Goal: Transaction & Acquisition: Purchase product/service

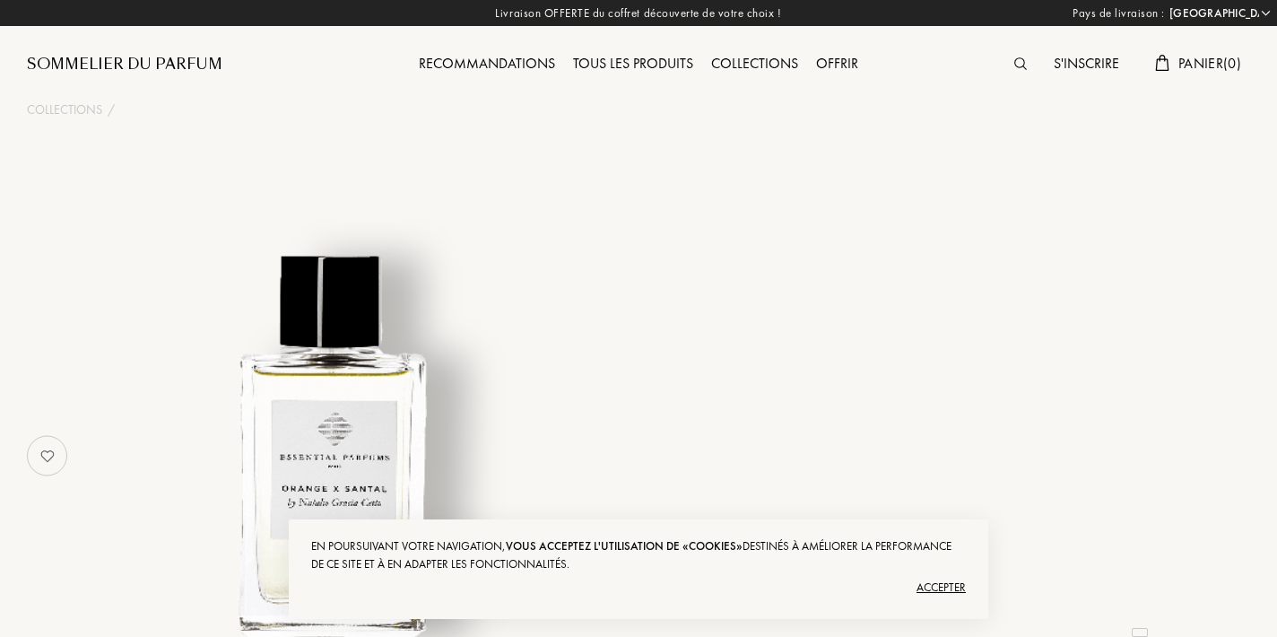
select select "FR"
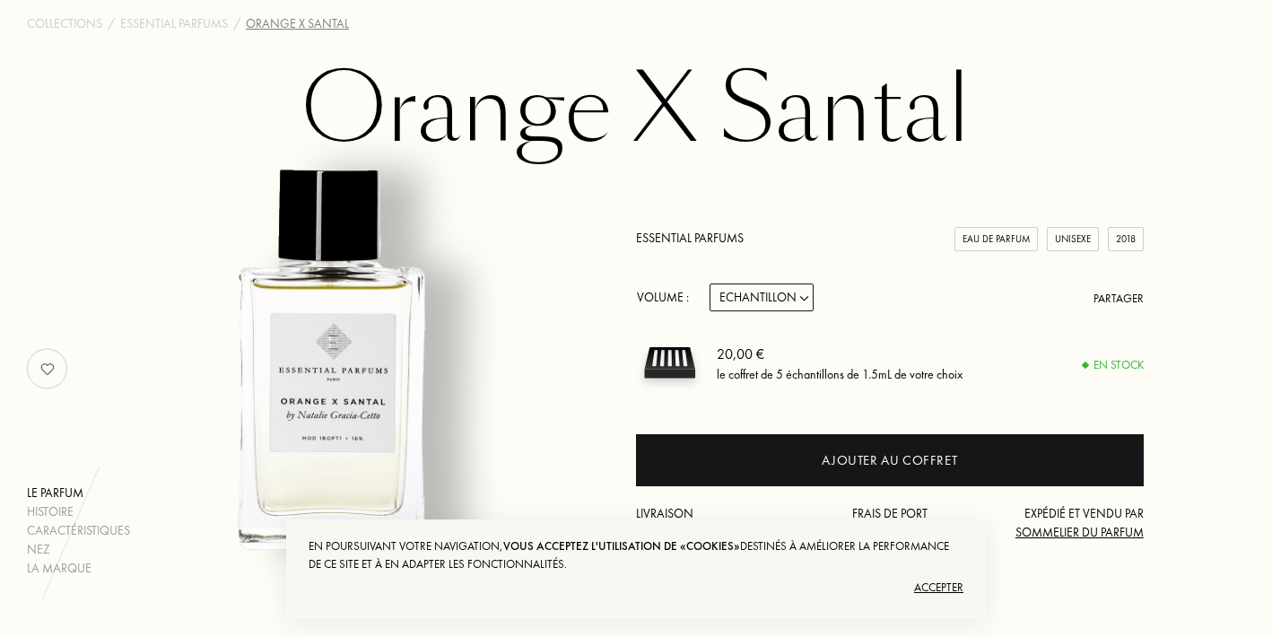
scroll to position [87, 0]
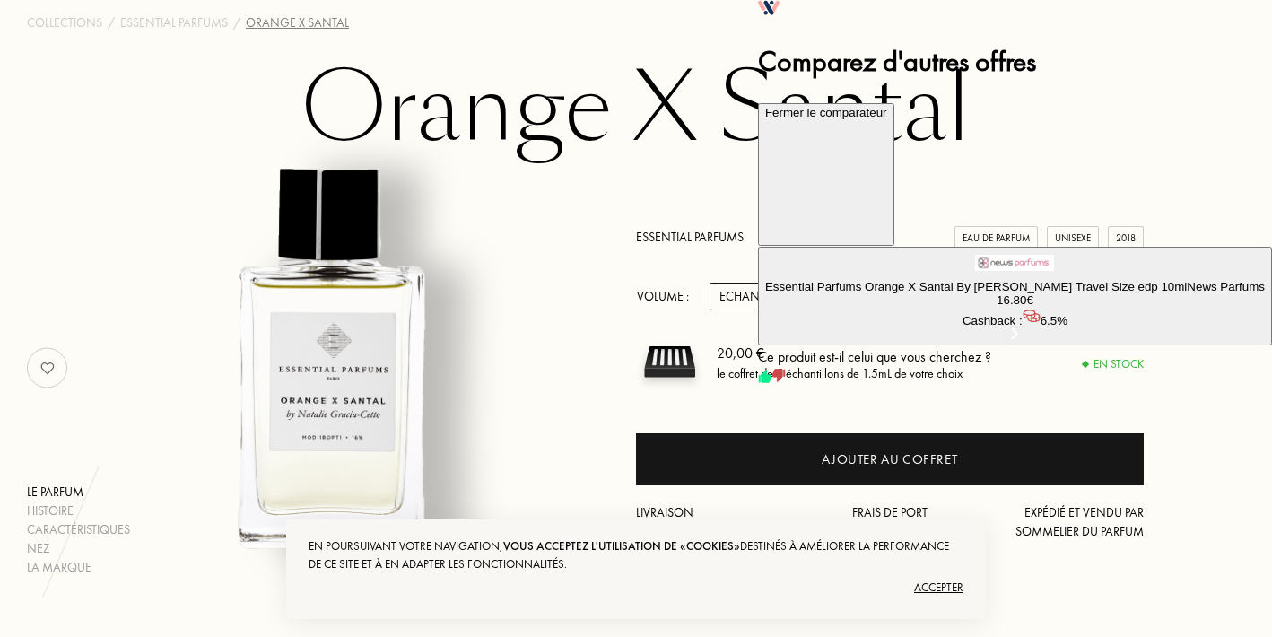
select select "1"
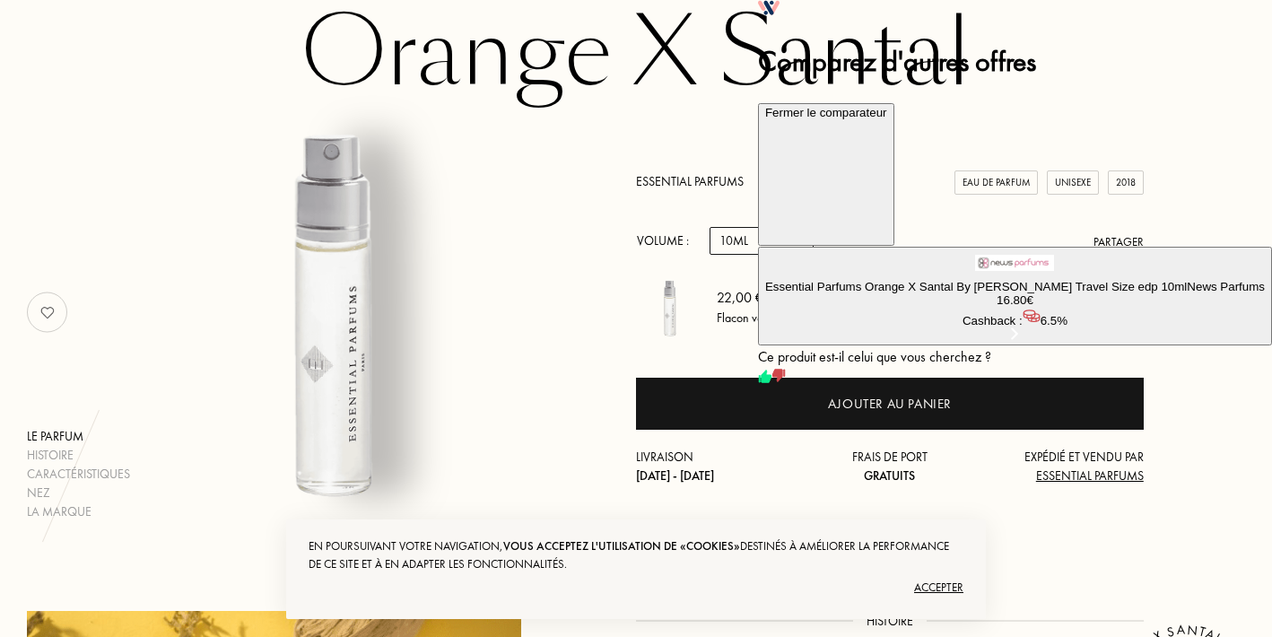
scroll to position [144, 0]
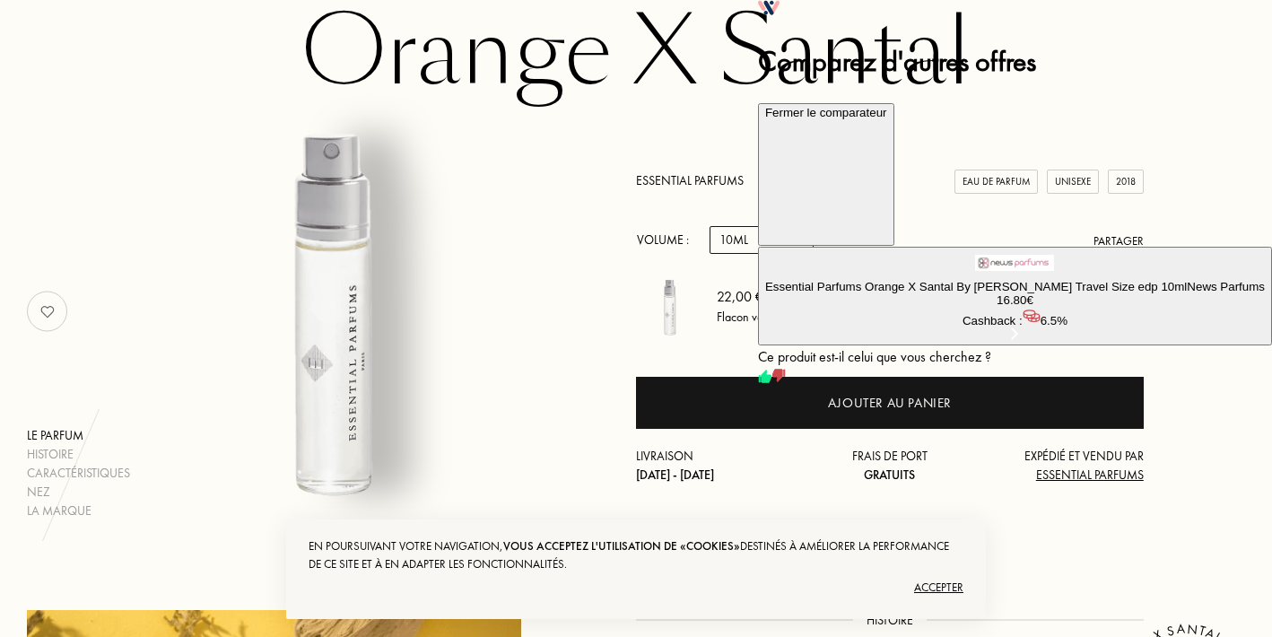
select select "0"
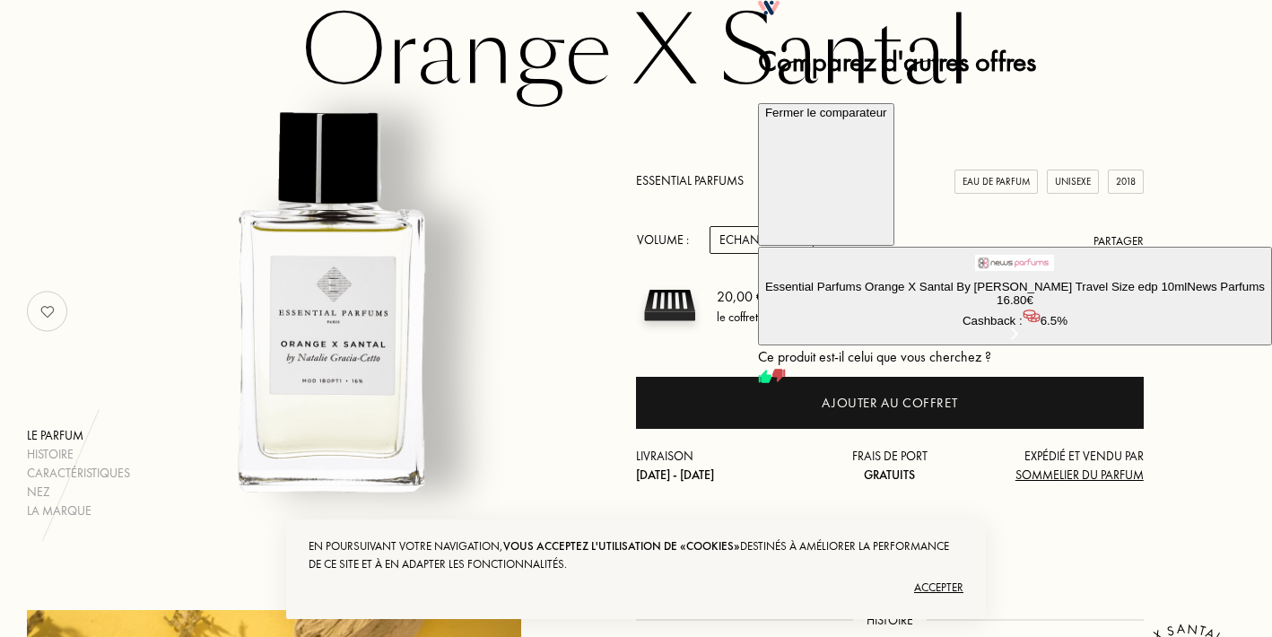
select select "2"
select select "3"
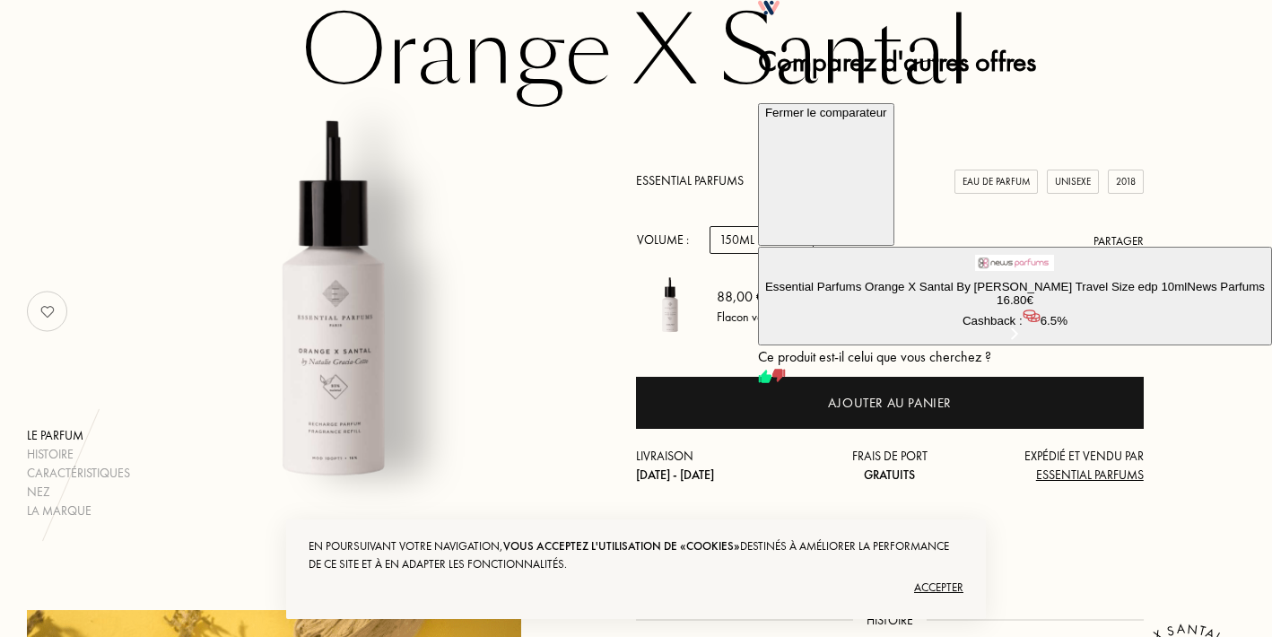
select select "2"
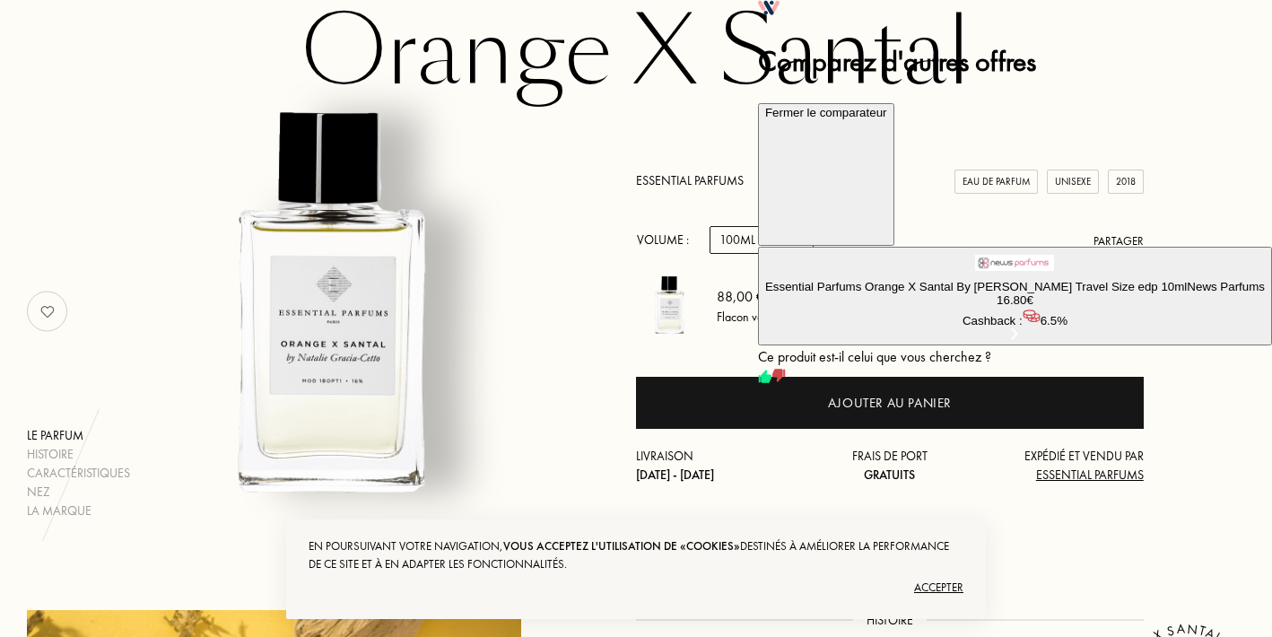
select select "1"
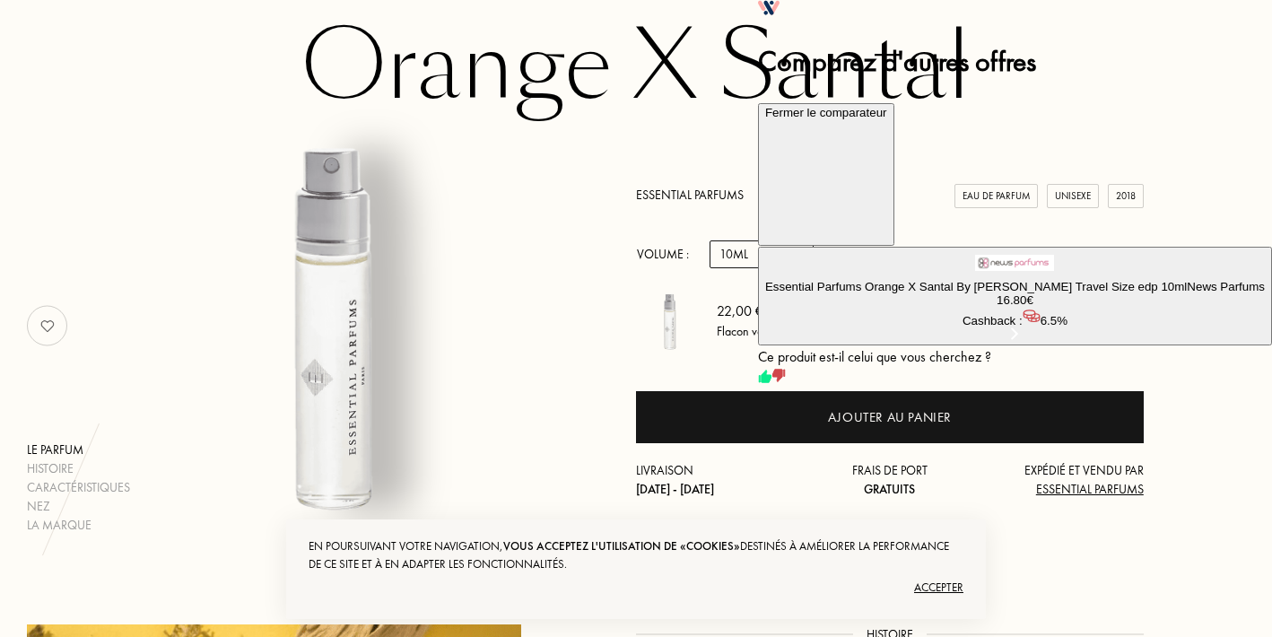
scroll to position [133, 0]
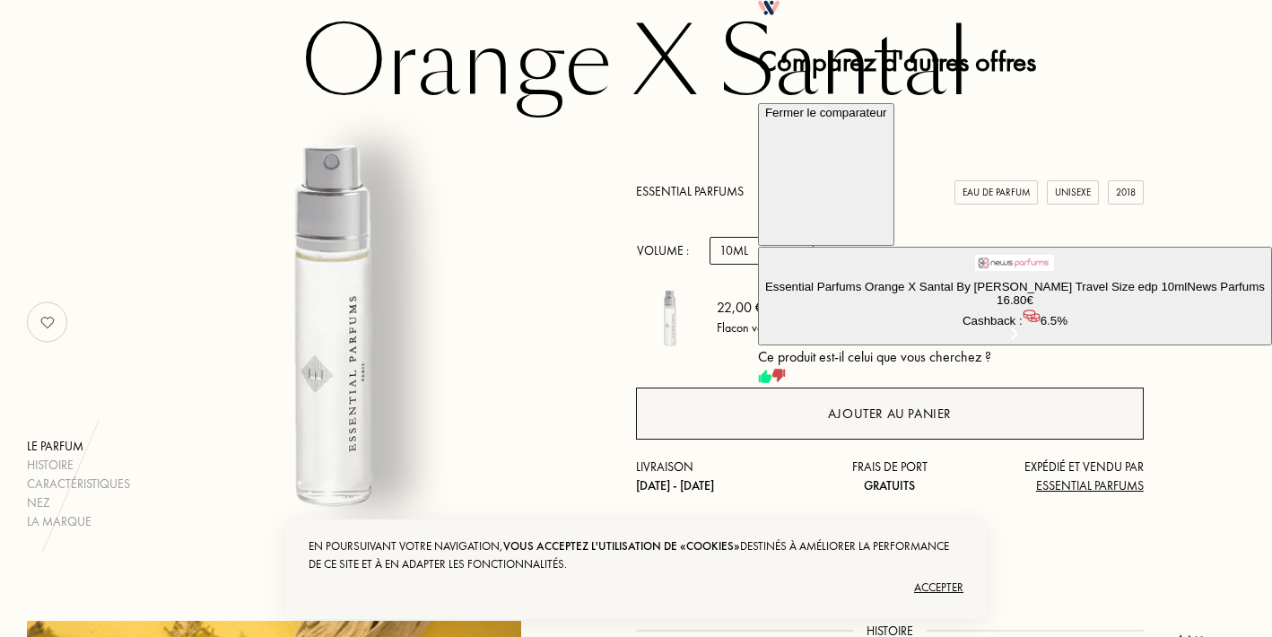
click at [798, 408] on div "Ajouter au panier" at bounding box center [890, 414] width 508 height 52
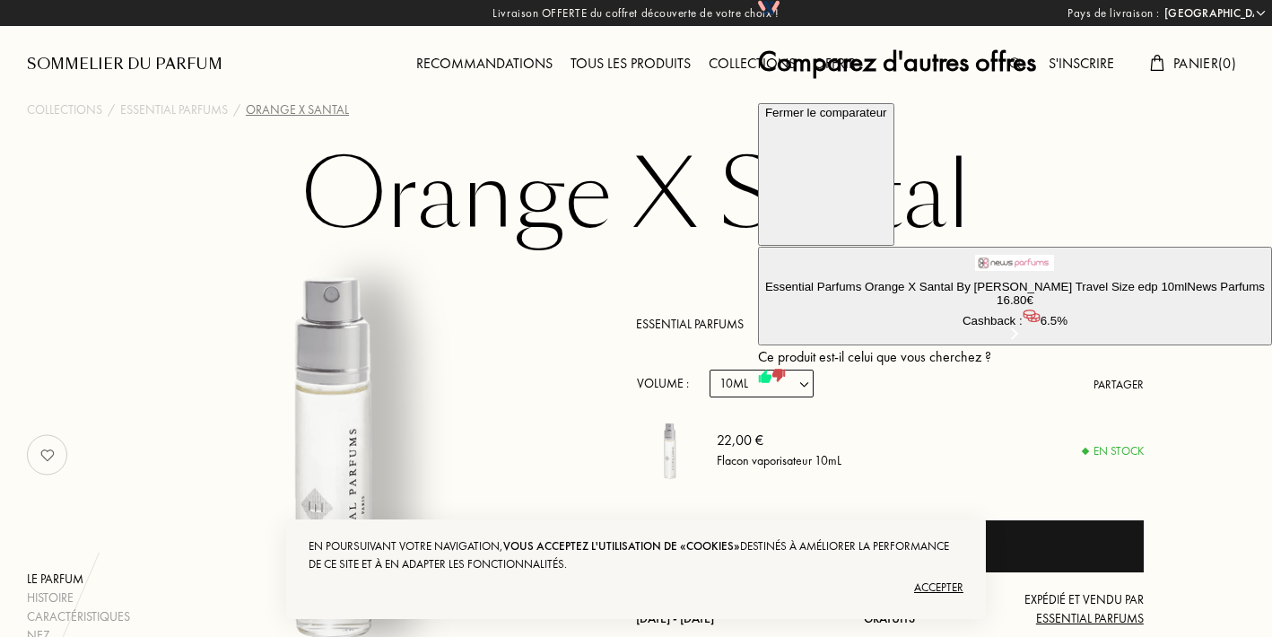
scroll to position [0, 0]
click at [887, 119] on icon at bounding box center [826, 180] width 122 height 122
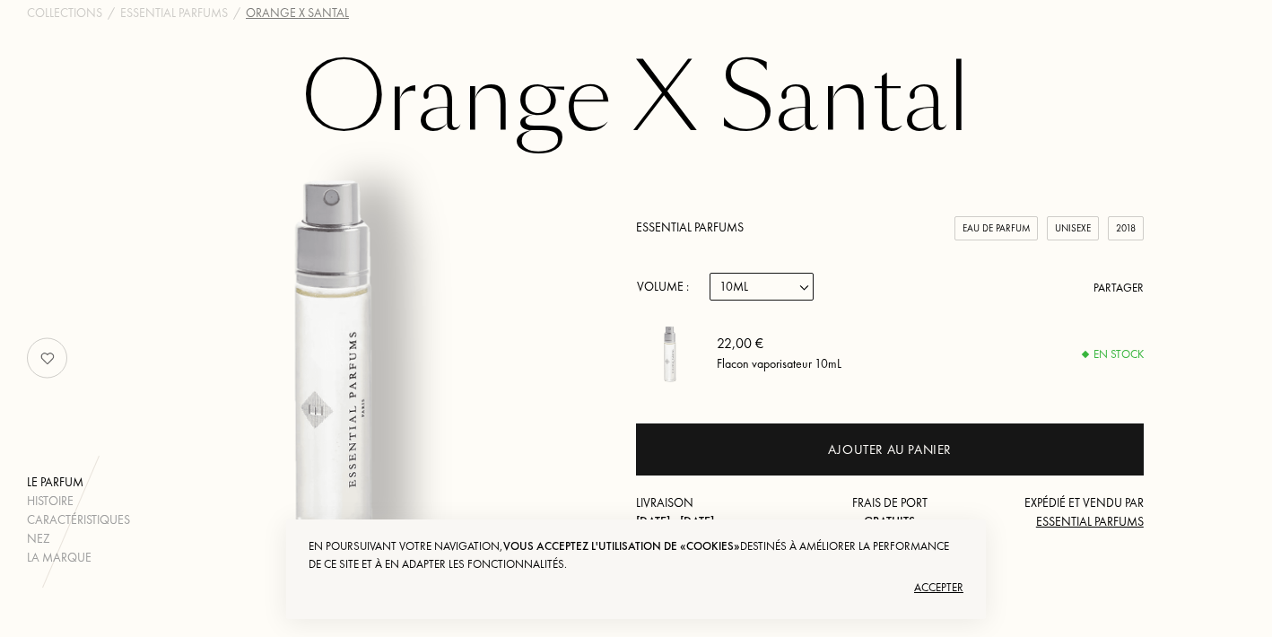
scroll to position [119, 0]
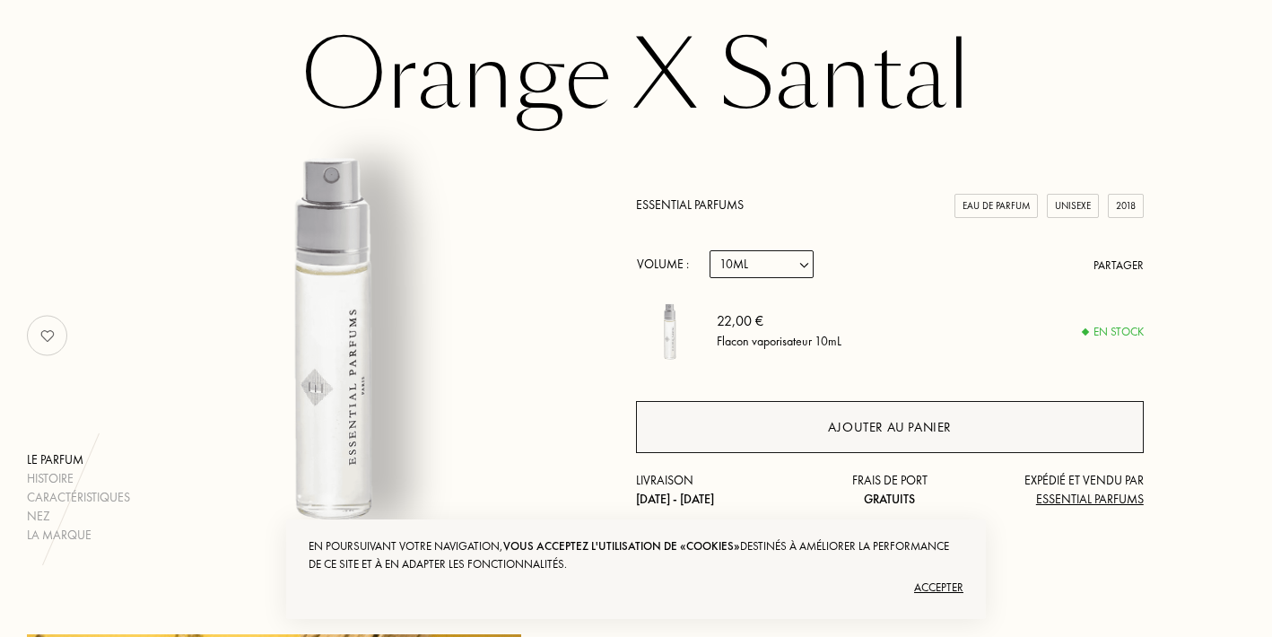
click at [1006, 445] on div "Ajouter au panier" at bounding box center [890, 427] width 508 height 52
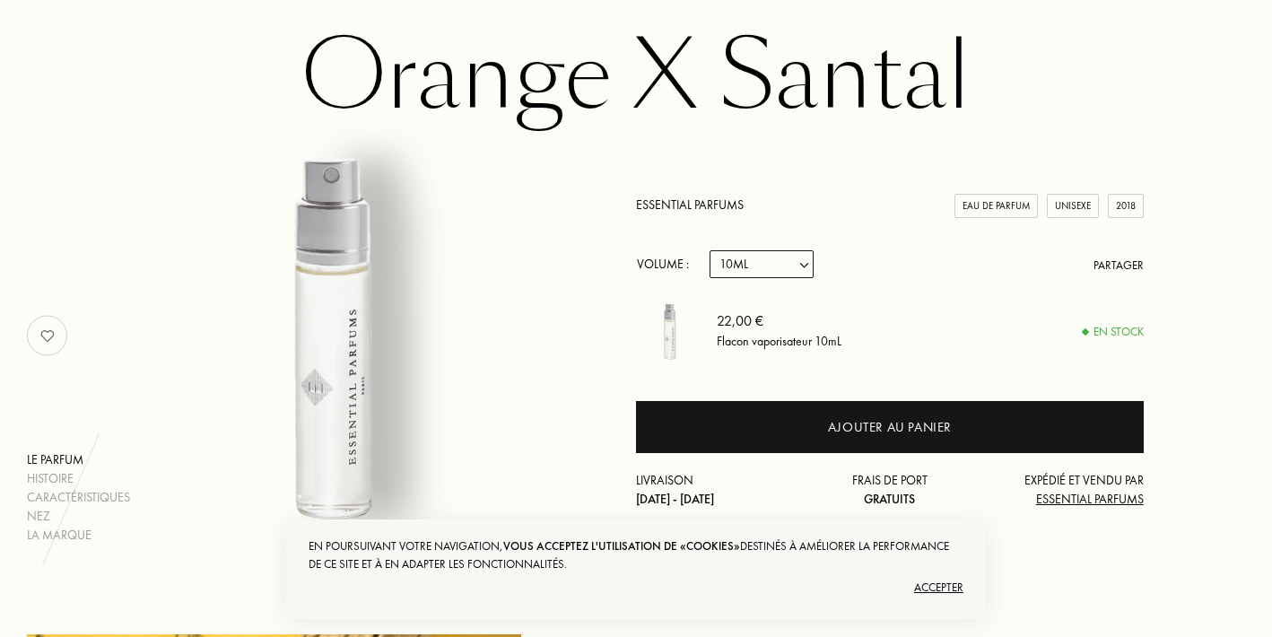
click at [938, 594] on div "Accepter" at bounding box center [636, 587] width 655 height 29
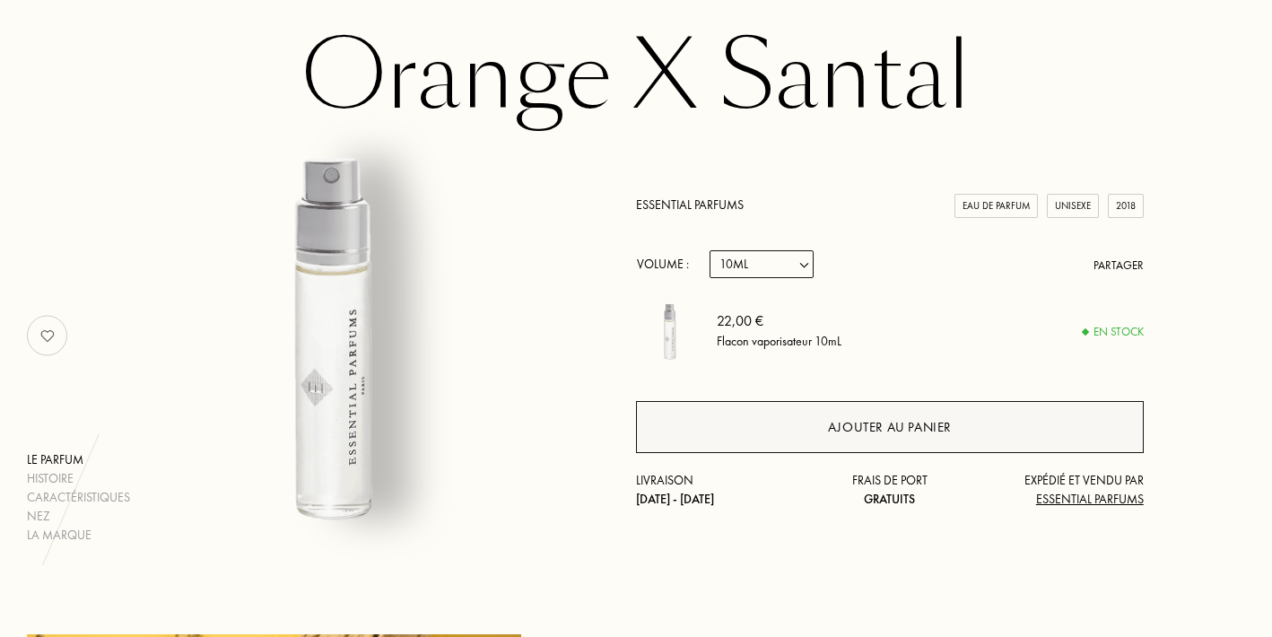
click at [972, 437] on div "Ajouter au panier" at bounding box center [890, 427] width 508 height 52
click at [906, 419] on div "Ajouter au panier" at bounding box center [890, 427] width 124 height 21
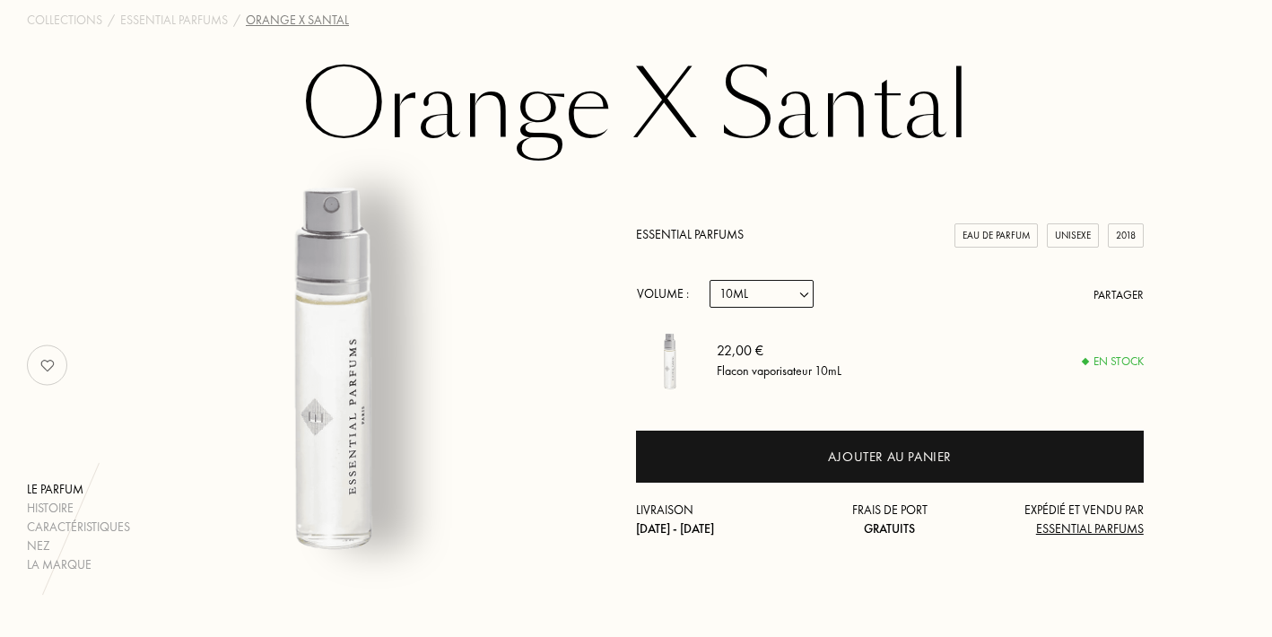
scroll to position [109, 0]
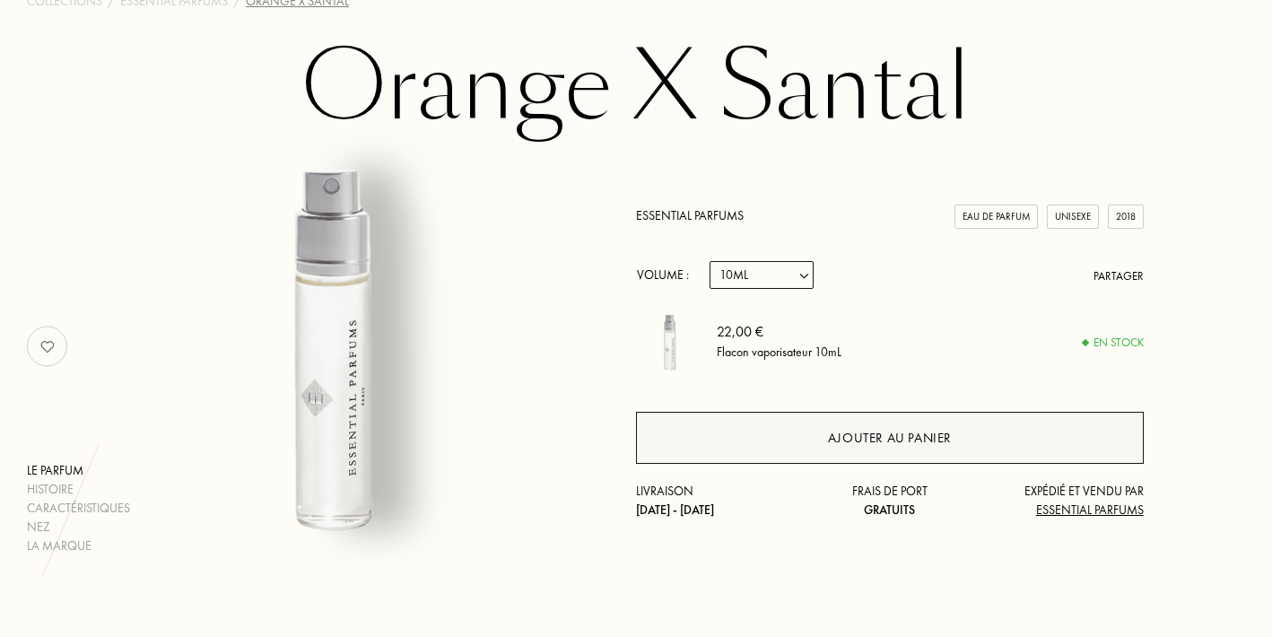
click at [840, 448] on div "Ajouter au panier" at bounding box center [890, 438] width 124 height 21
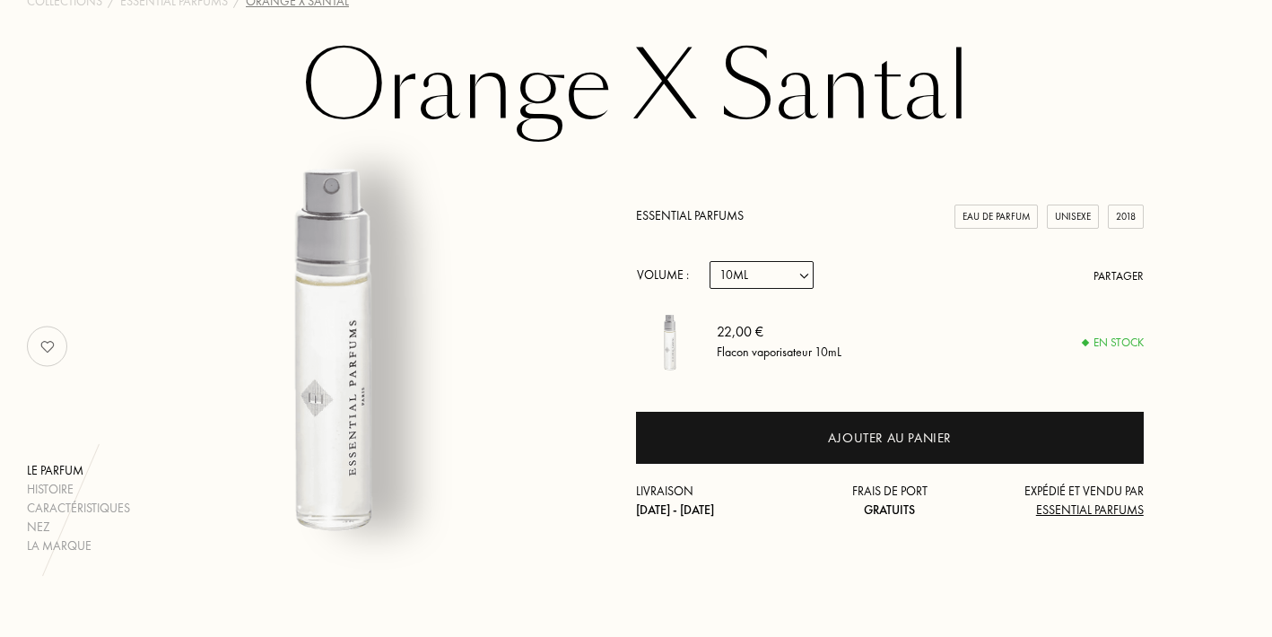
click at [829, 501] on div "Frais de port Gratuits" at bounding box center [891, 501] width 170 height 38
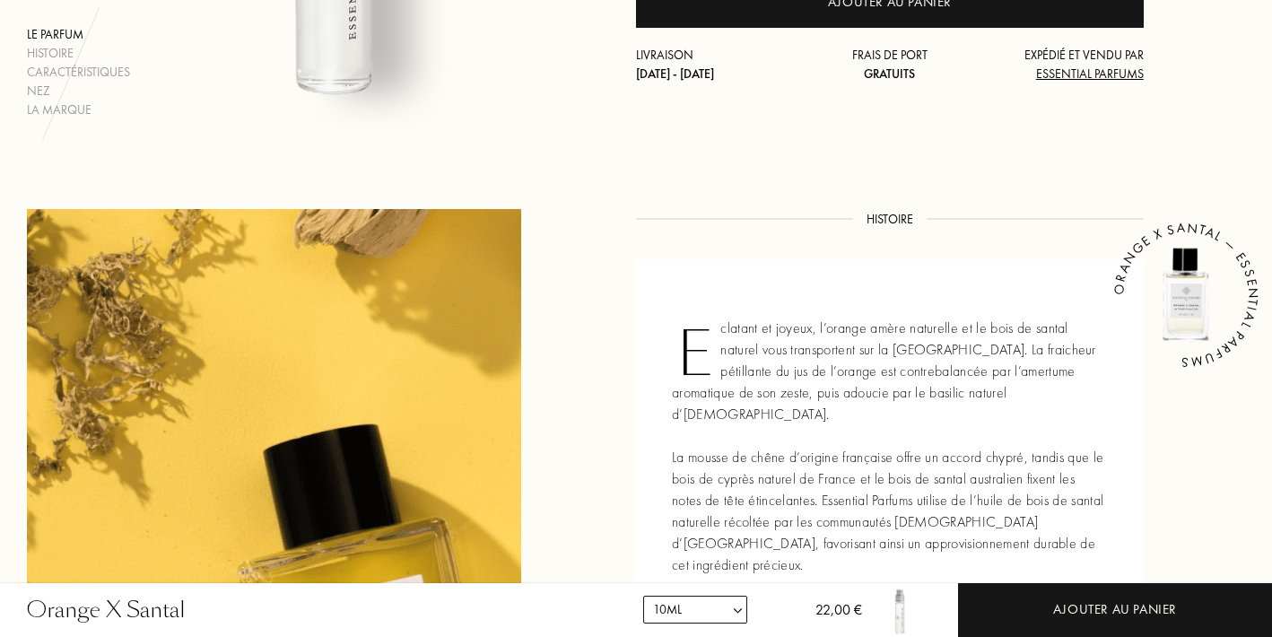
scroll to position [552, 0]
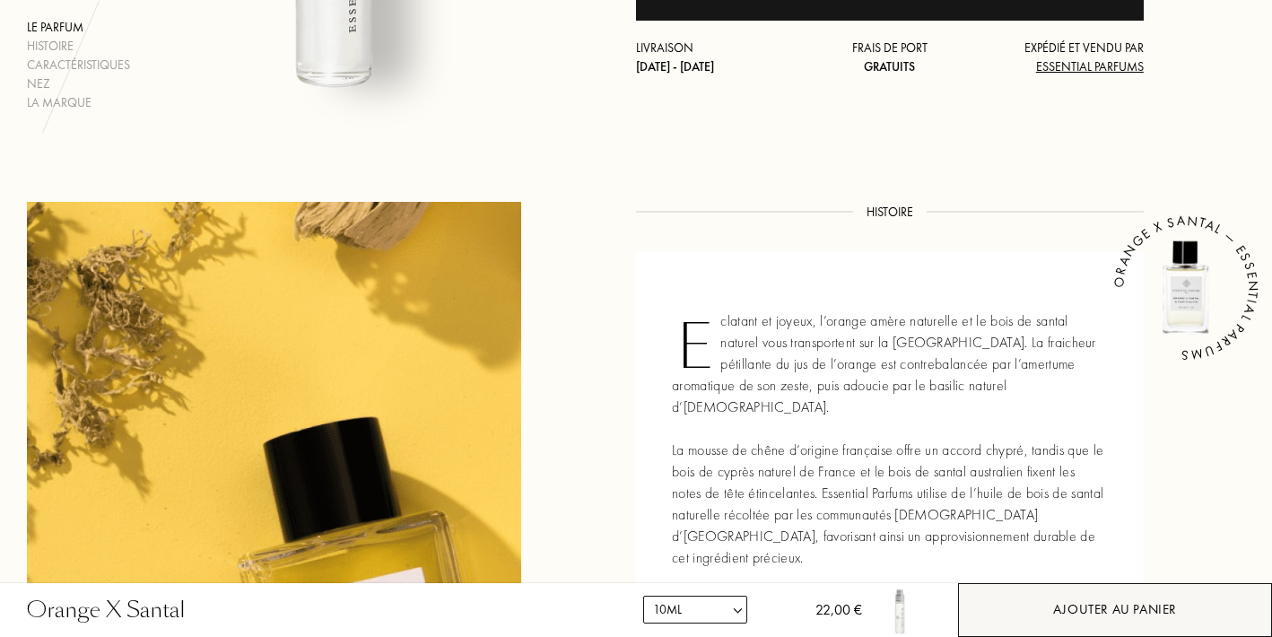
click at [1049, 611] on div "Ajouter au panier" at bounding box center [1115, 610] width 314 height 54
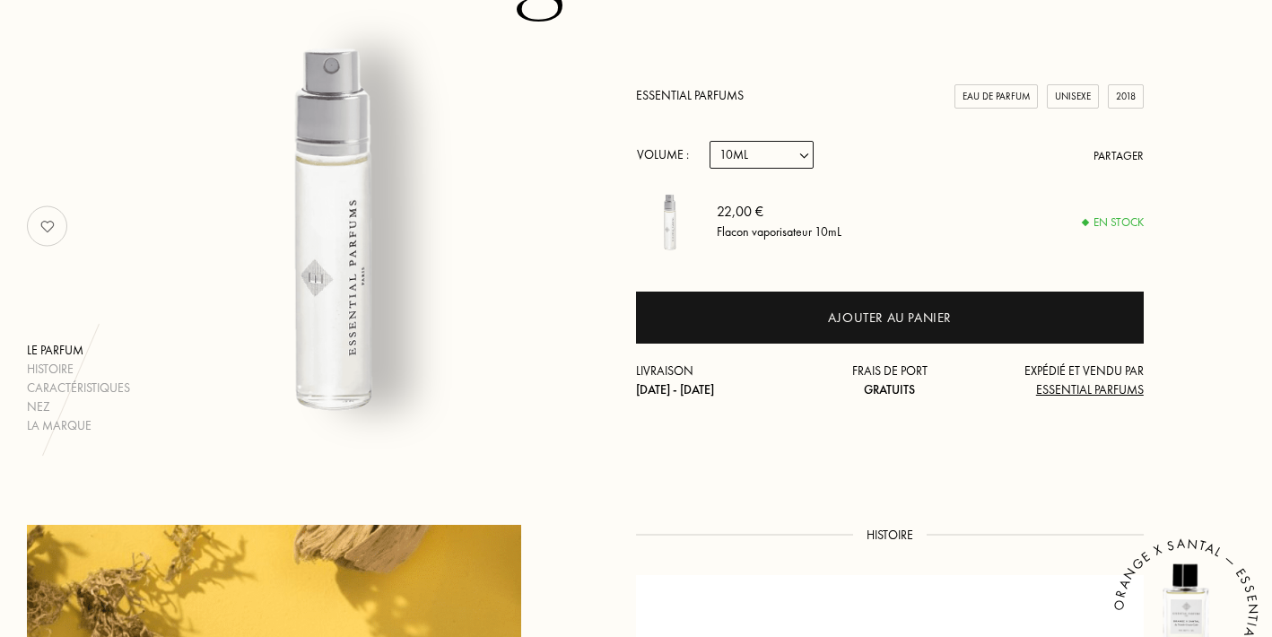
scroll to position [271, 0]
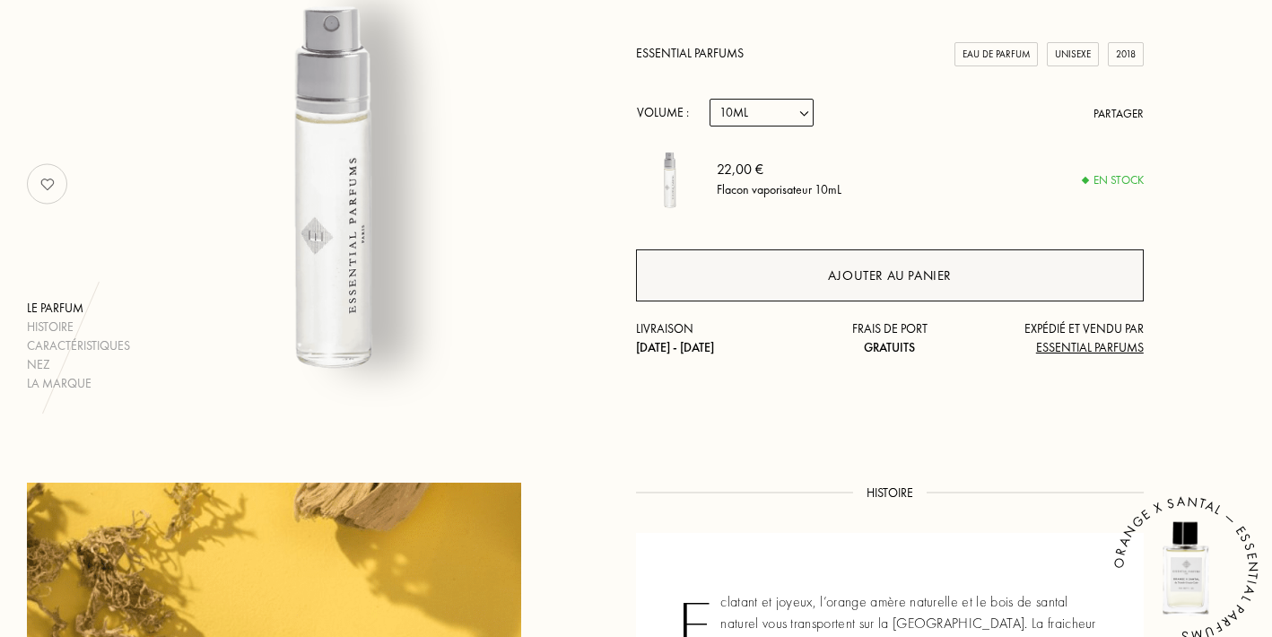
click at [957, 274] on div "Ajouter au panier" at bounding box center [890, 275] width 508 height 52
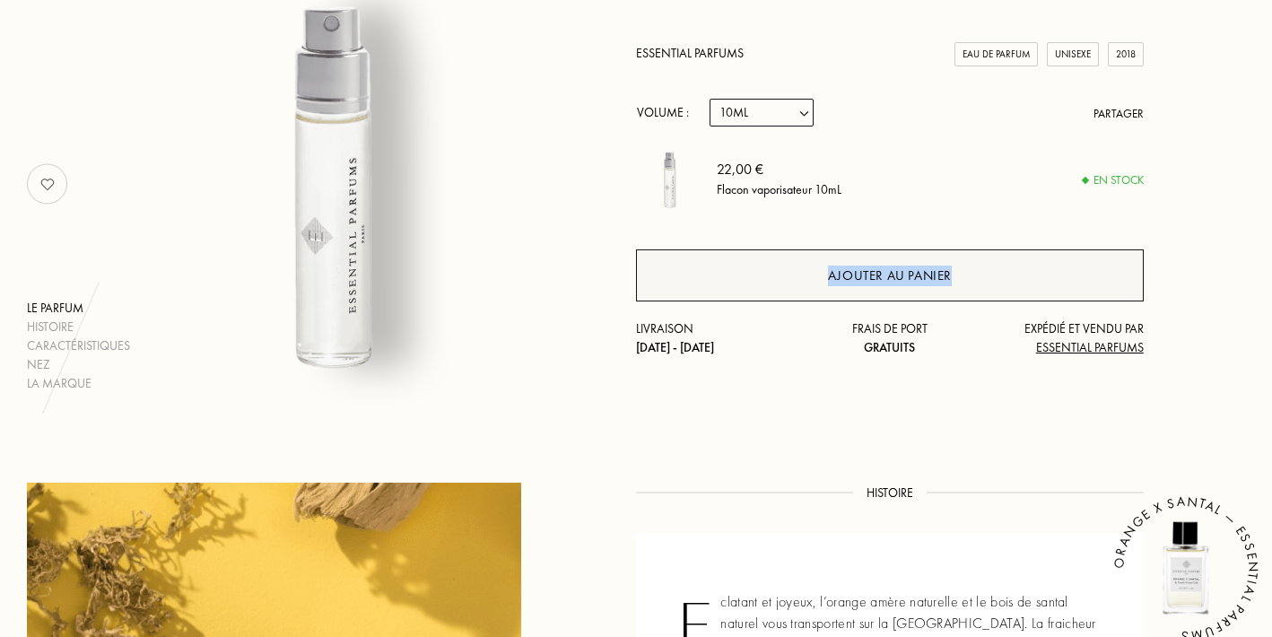
click at [833, 284] on div "Ajouter au panier" at bounding box center [890, 276] width 124 height 21
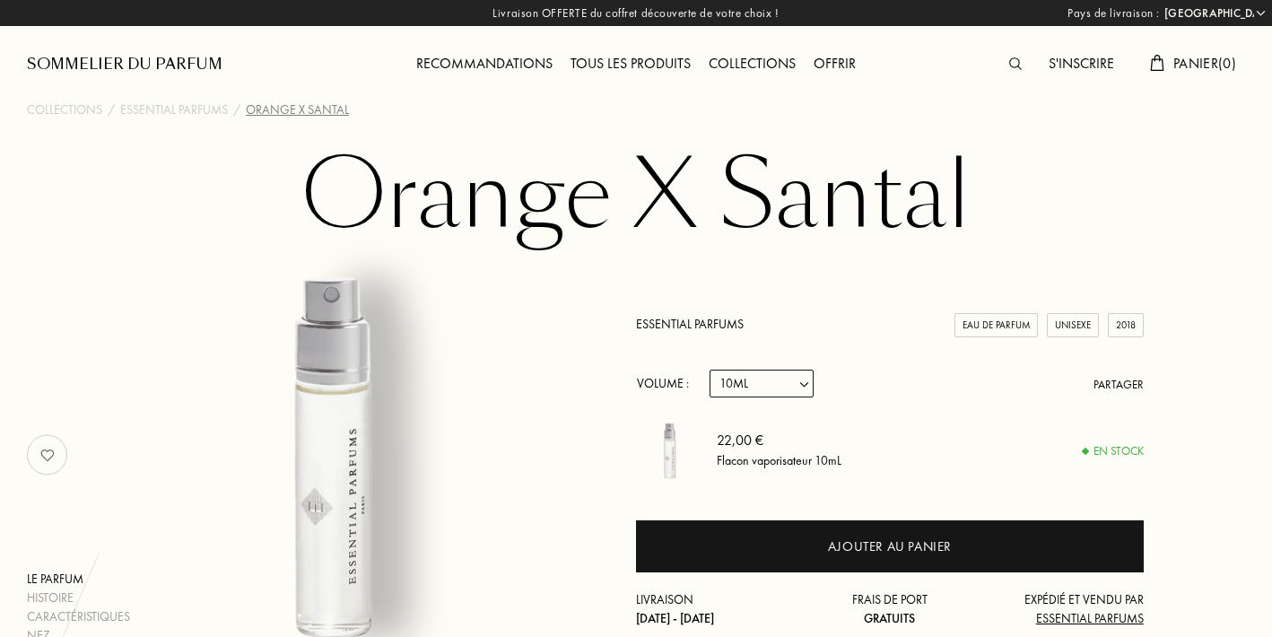
scroll to position [0, 0]
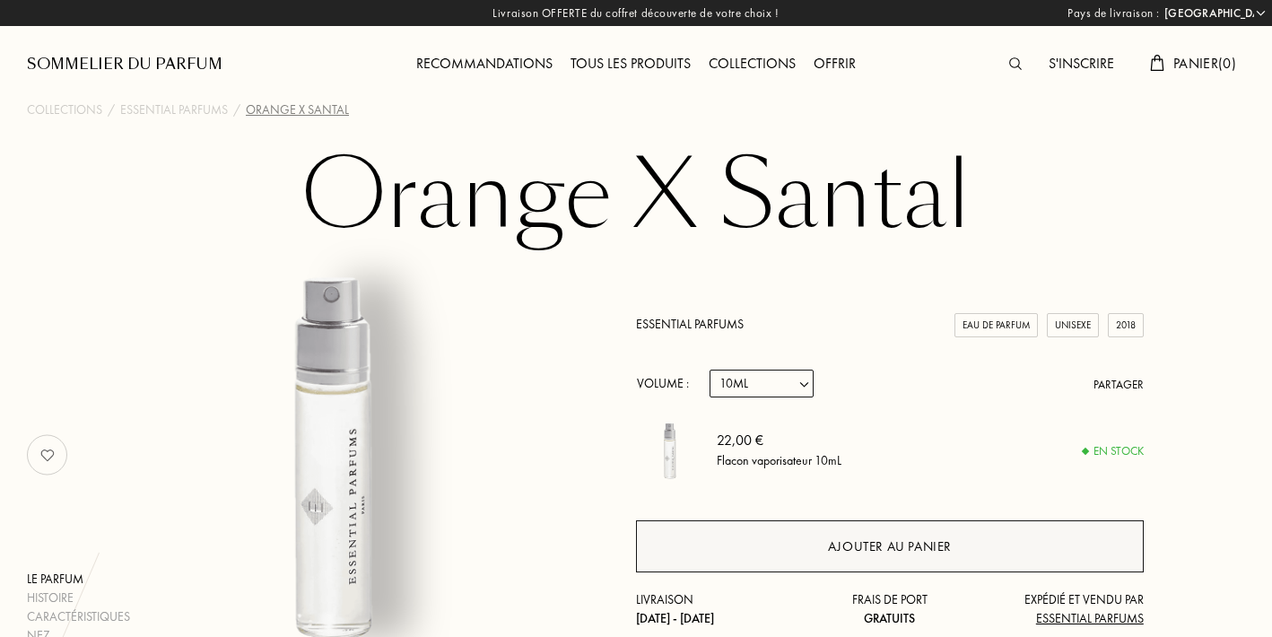
click at [952, 531] on div "Ajouter au panier" at bounding box center [890, 546] width 508 height 52
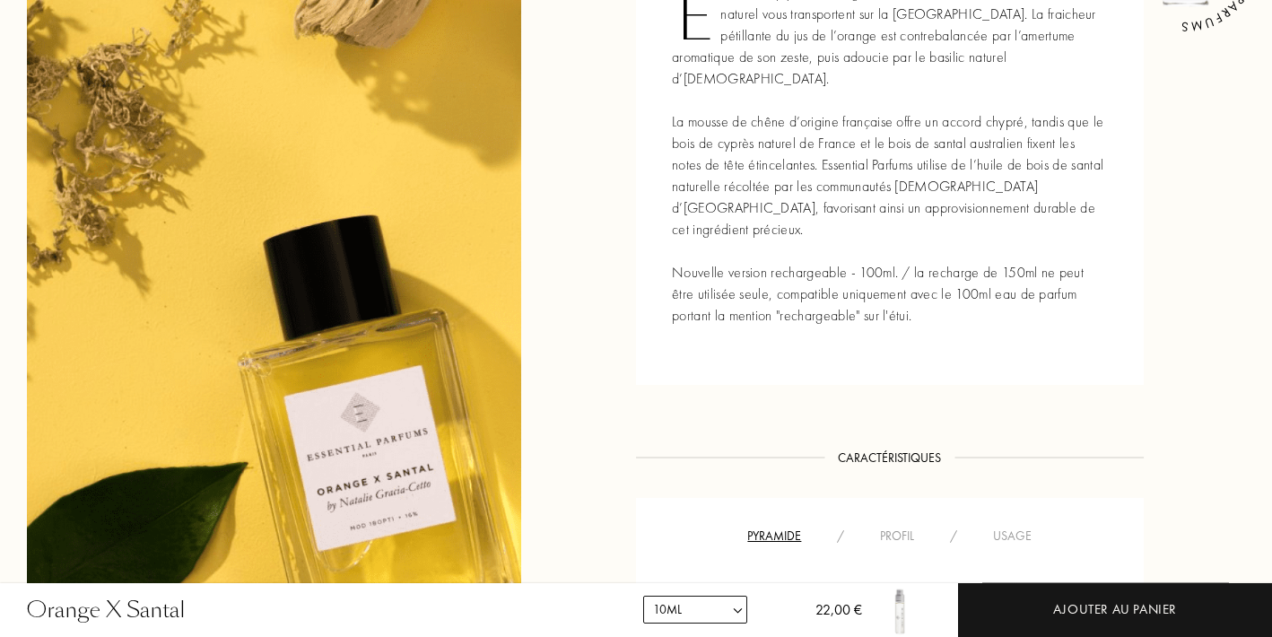
scroll to position [1278, 0]
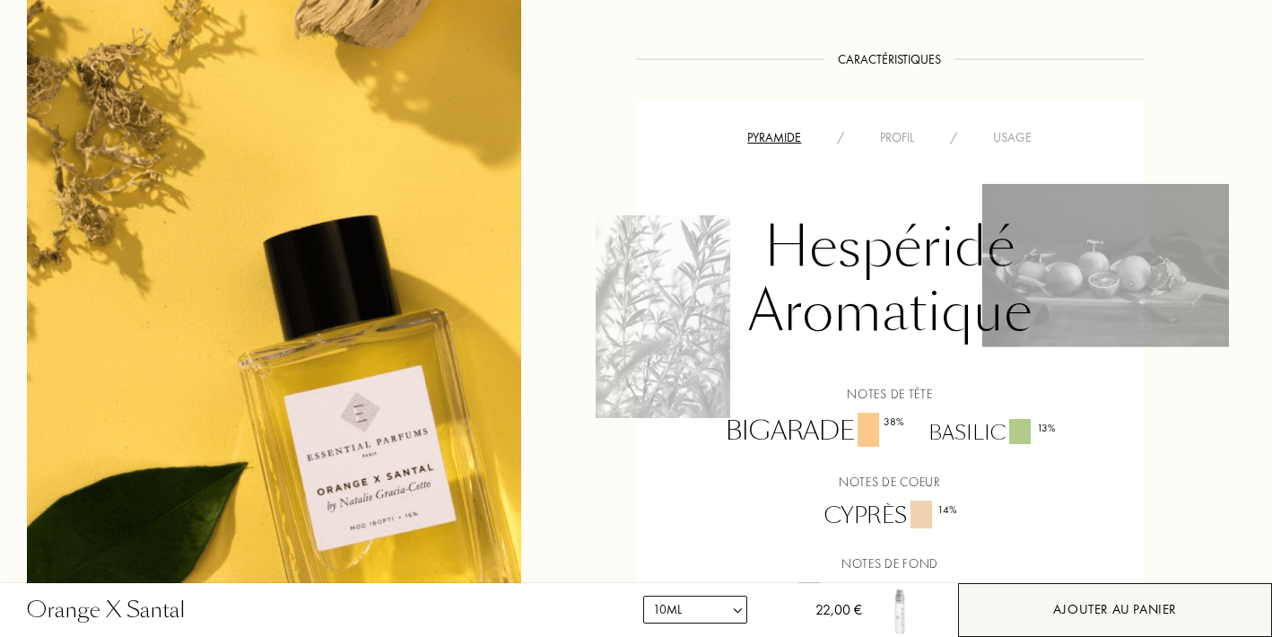
click at [1064, 607] on div "Ajouter au panier" at bounding box center [1115, 609] width 124 height 21
click at [997, 614] on div "Ajouter au panier" at bounding box center [1115, 610] width 314 height 54
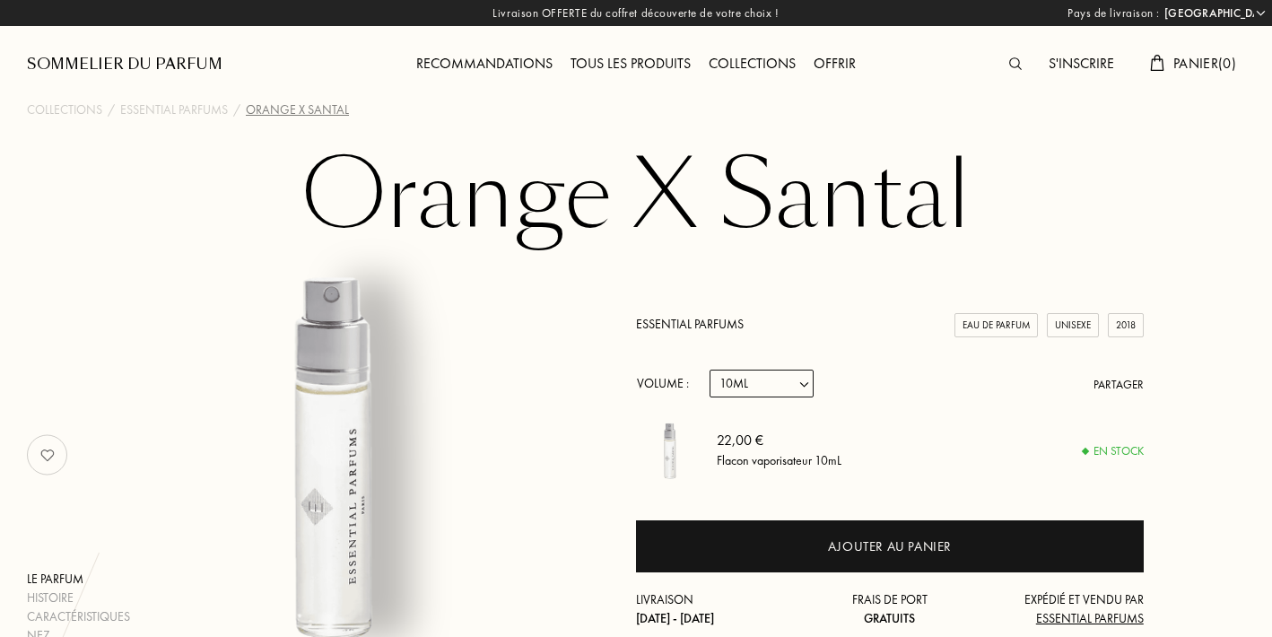
scroll to position [0, 0]
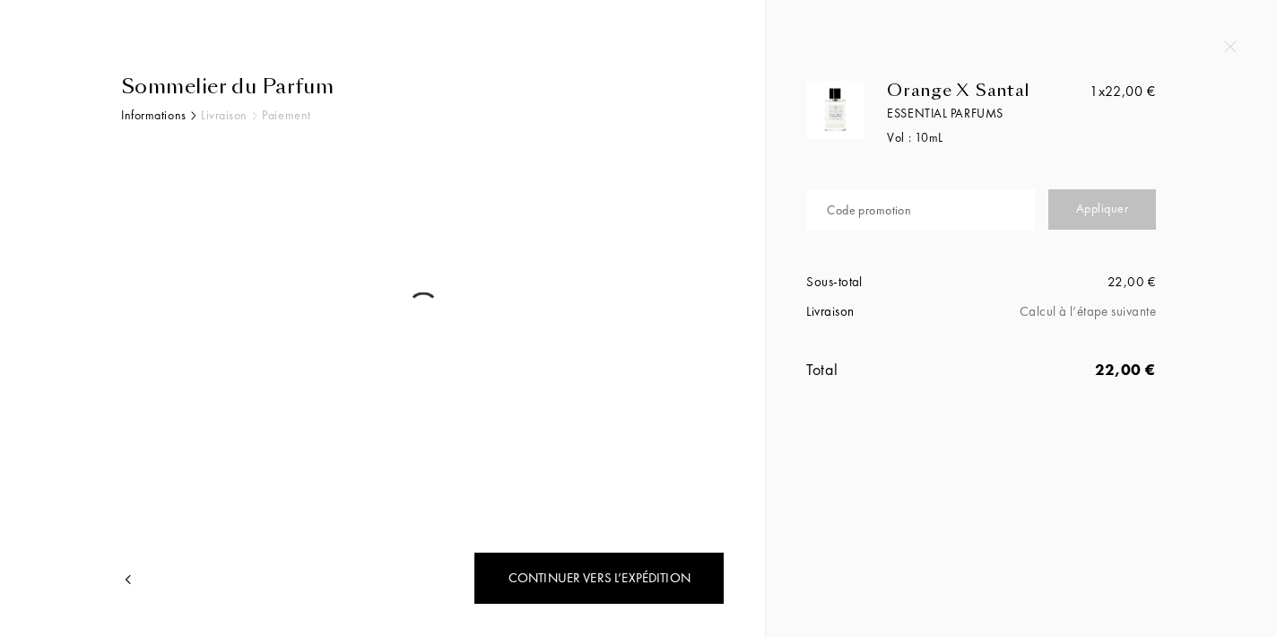
select select "FR"
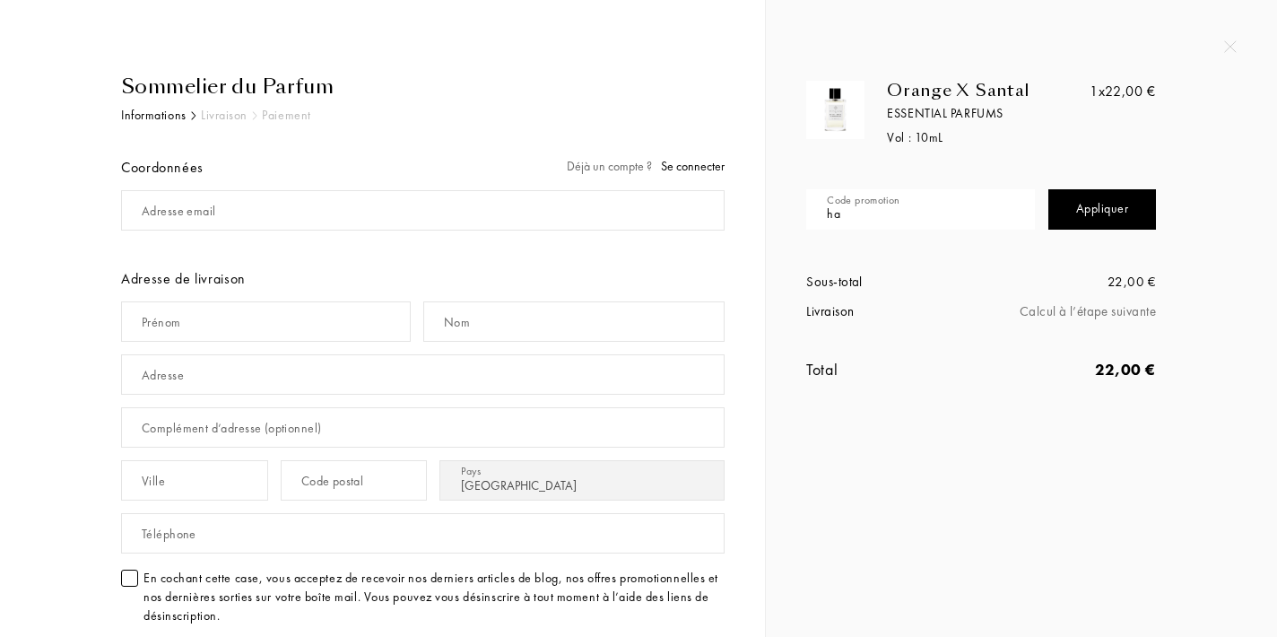
type input "h"
click at [1136, 211] on div "Appliquer" at bounding box center [1103, 209] width 108 height 40
click at [1093, 212] on div "Appliquer" at bounding box center [1103, 209] width 108 height 40
click at [852, 213] on input "HAMDI-8KFJH" at bounding box center [920, 209] width 229 height 40
click at [1102, 219] on div "Appliquer" at bounding box center [1103, 209] width 108 height 40
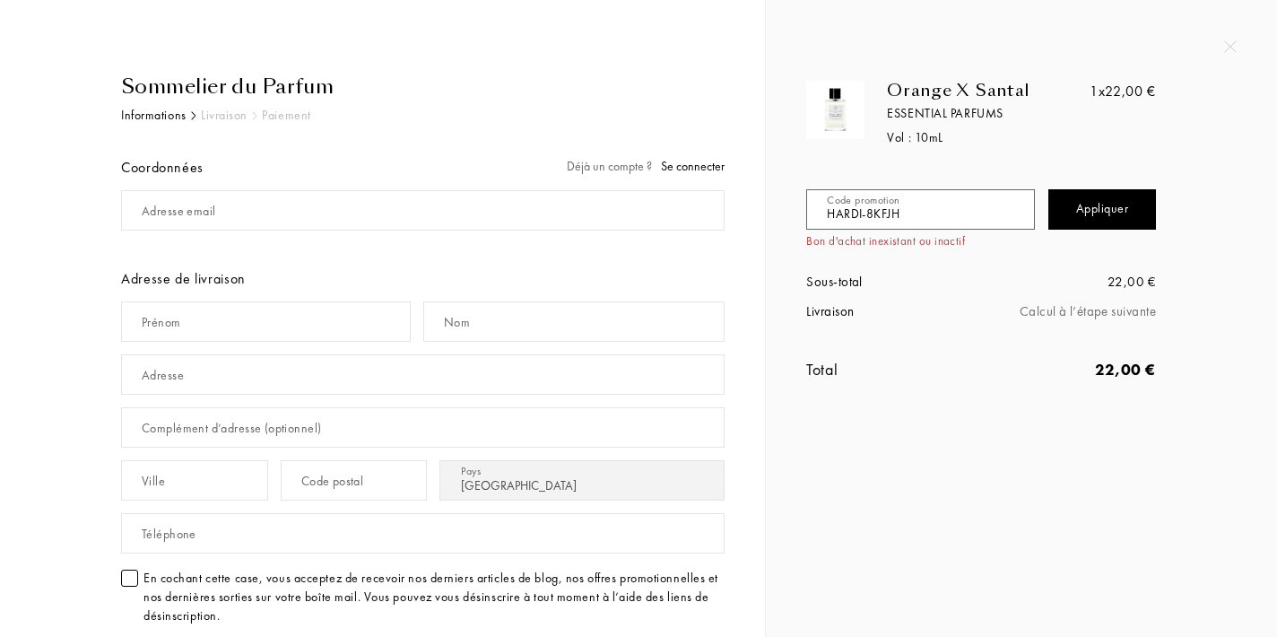
click at [850, 215] on input "HARDI-8KFJH" at bounding box center [920, 209] width 229 height 40
type input "HAMDI-8KFJH"
click at [919, 261] on div "Sous-total 22,00 € Livraison Calcul à l’étape suivante" at bounding box center [981, 296] width 350 height 85
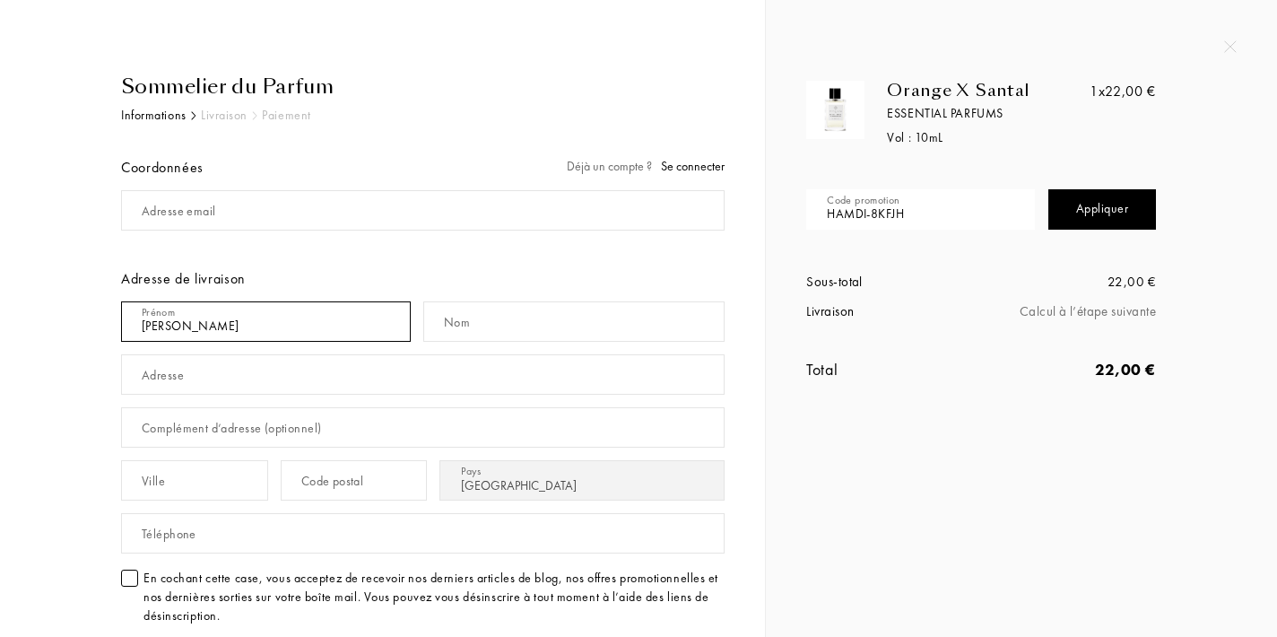
type input "Clara"
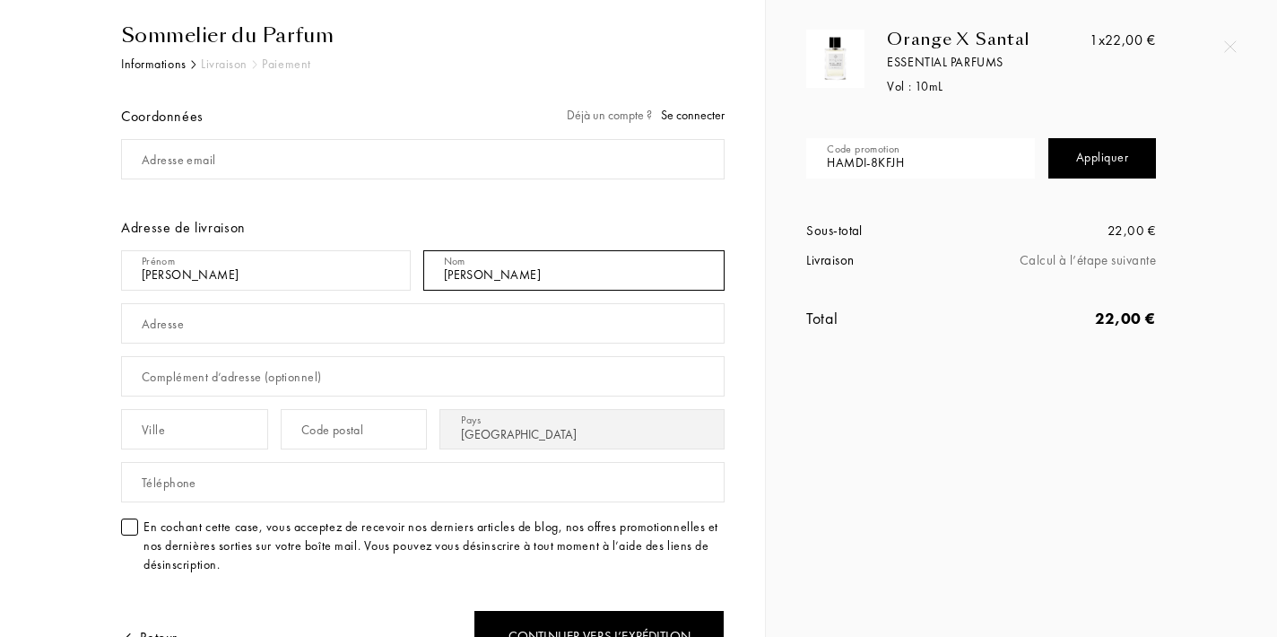
scroll to position [52, 0]
type input "Lefebvre"
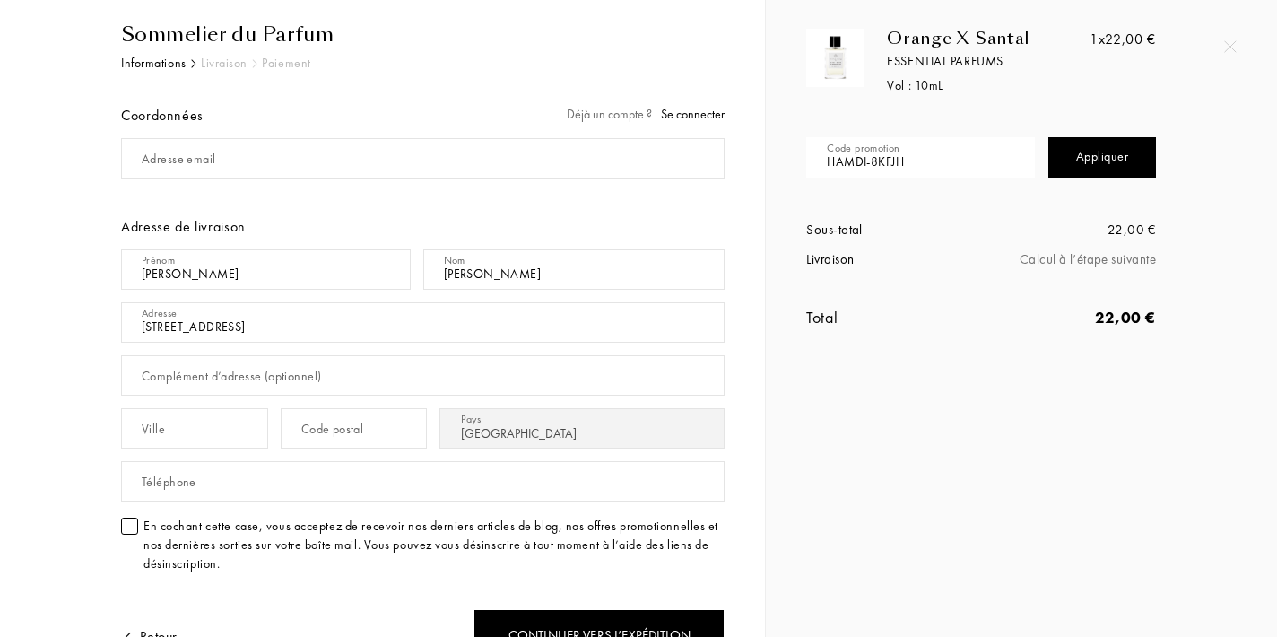
drag, startPoint x: 281, startPoint y: 333, endPoint x: 247, endPoint y: 331, distance: 34.1
click at [247, 331] on input "55 rue des broches rouen" at bounding box center [423, 322] width 604 height 40
type input "[STREET_ADDRESS]"
type input "Rouen"
click at [364, 435] on div "Code postal" at bounding box center [332, 429] width 63 height 19
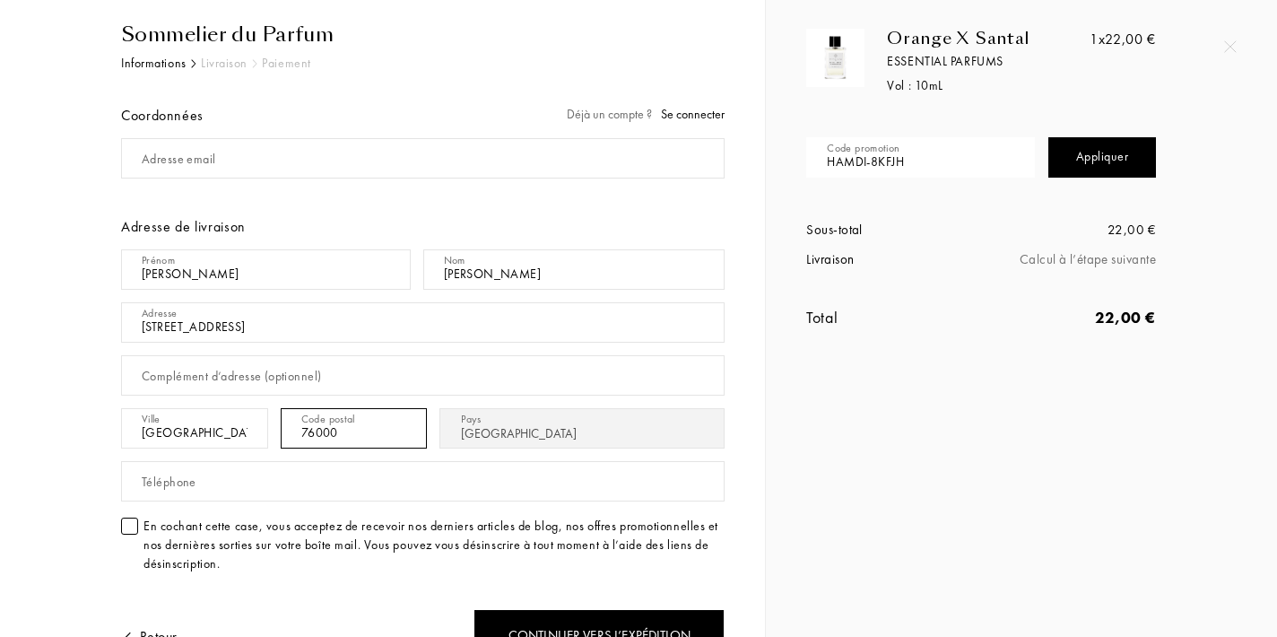
type input "76000"
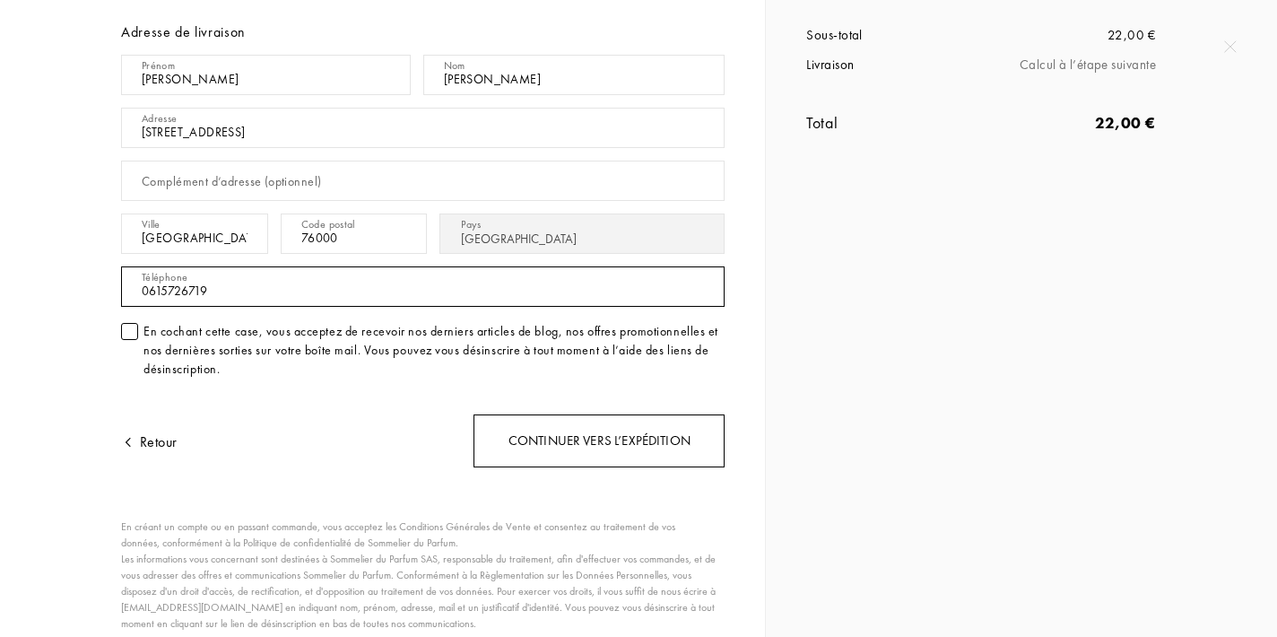
scroll to position [246, 0]
type input "0615726719"
click at [571, 425] on div "Continuer vers l’expédition" at bounding box center [599, 441] width 251 height 53
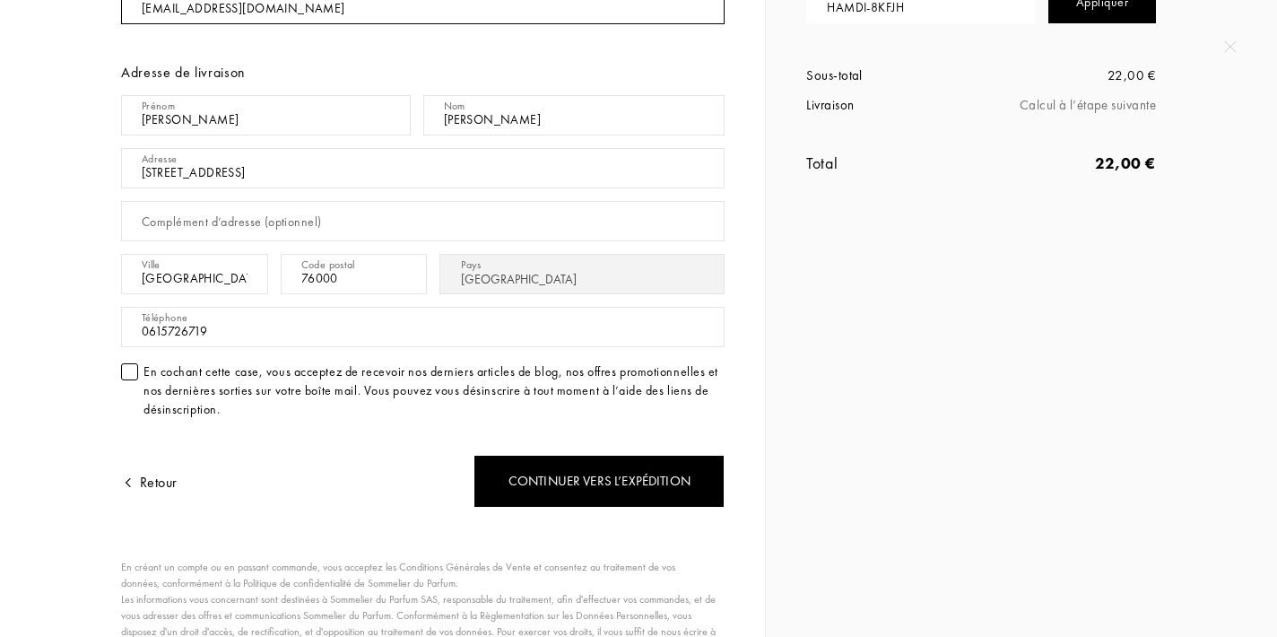
scroll to position [257, 0]
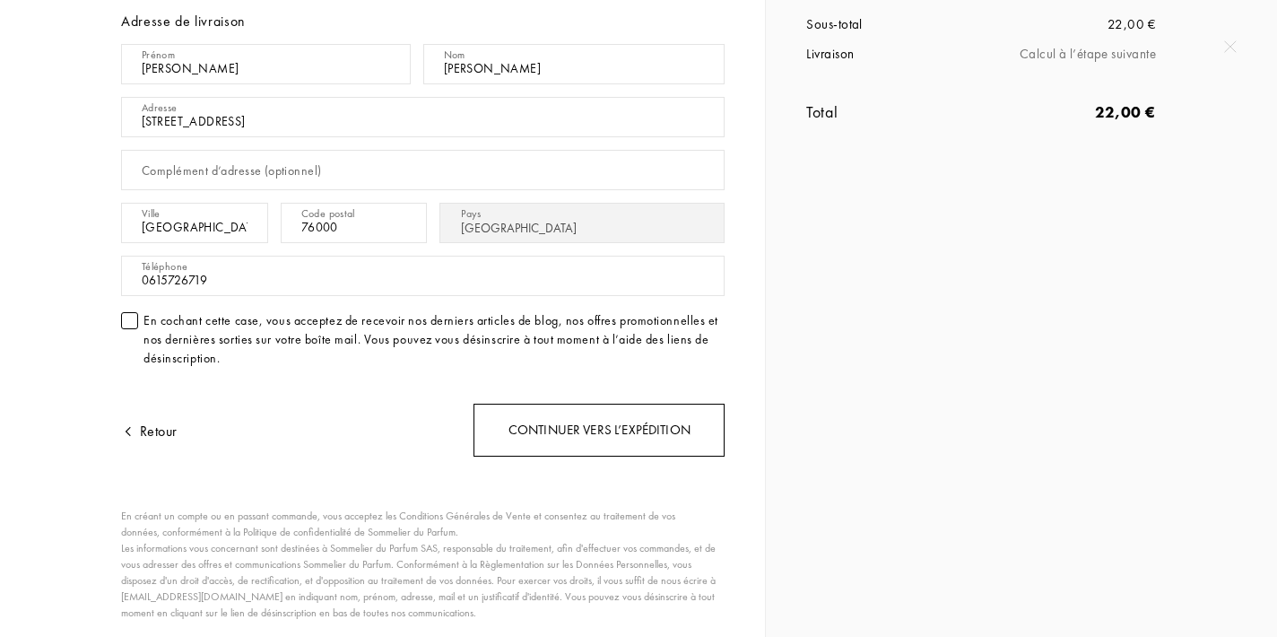
type input "[EMAIL_ADDRESS][DOMAIN_NAME]"
click at [581, 427] on div "Continuer vers l’expédition" at bounding box center [599, 430] width 251 height 53
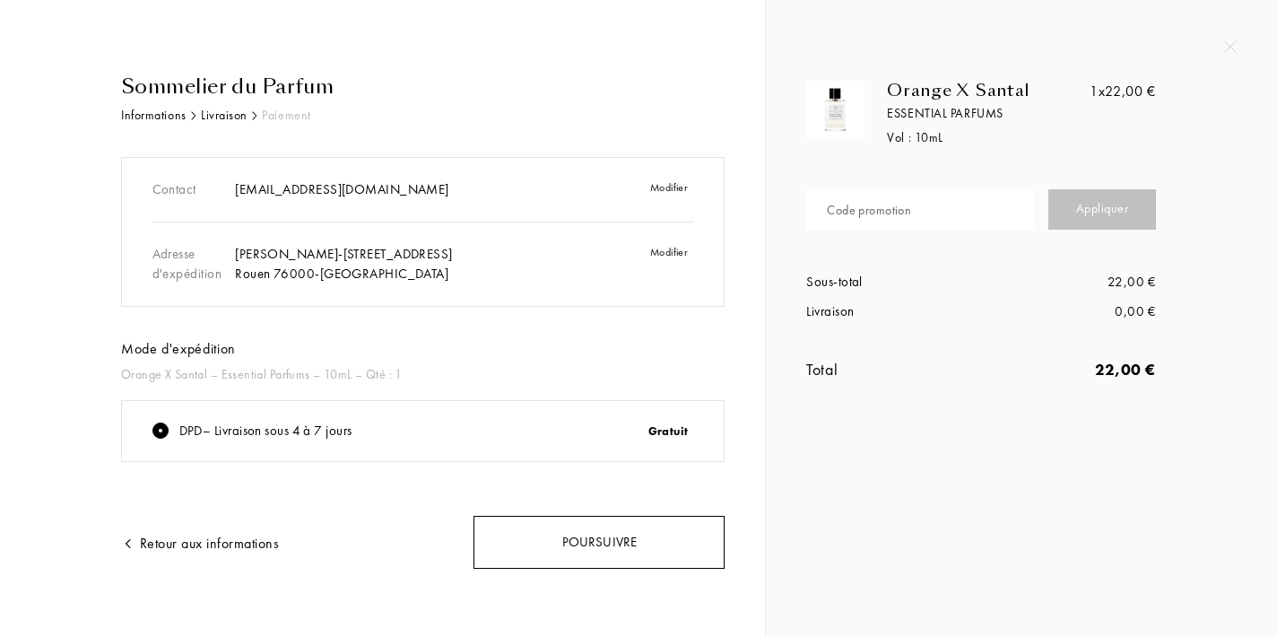
click at [543, 544] on div "Poursuivre" at bounding box center [599, 542] width 251 height 53
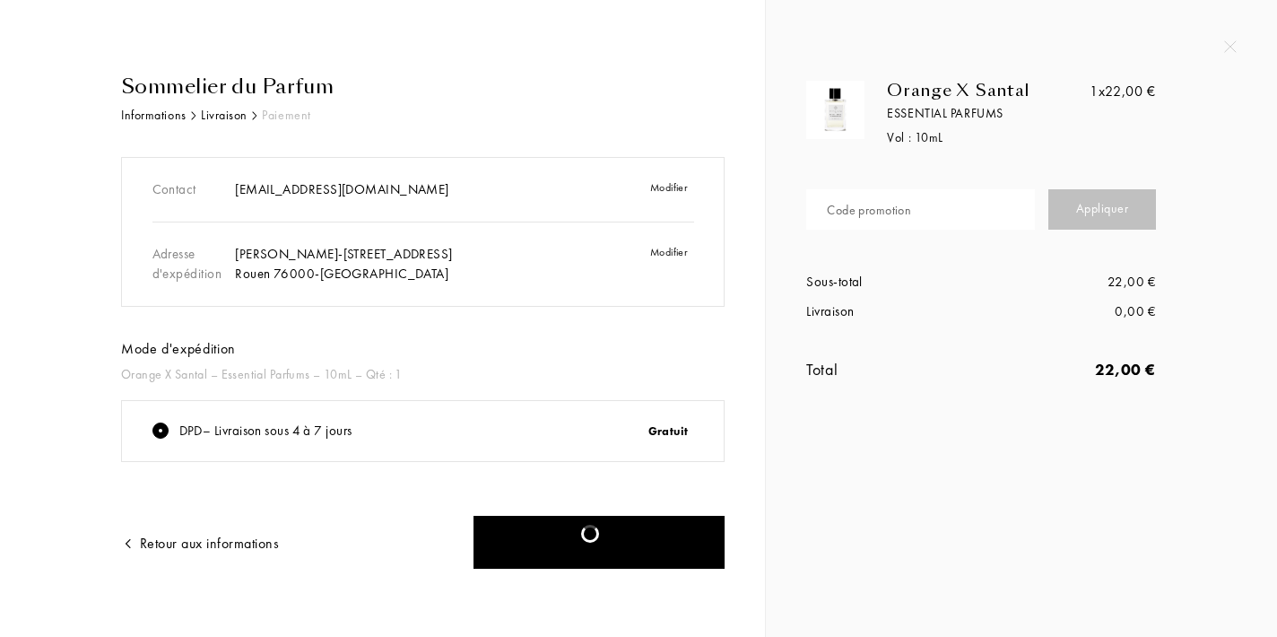
click at [621, 525] on div "Poursuivre" at bounding box center [599, 542] width 251 height 53
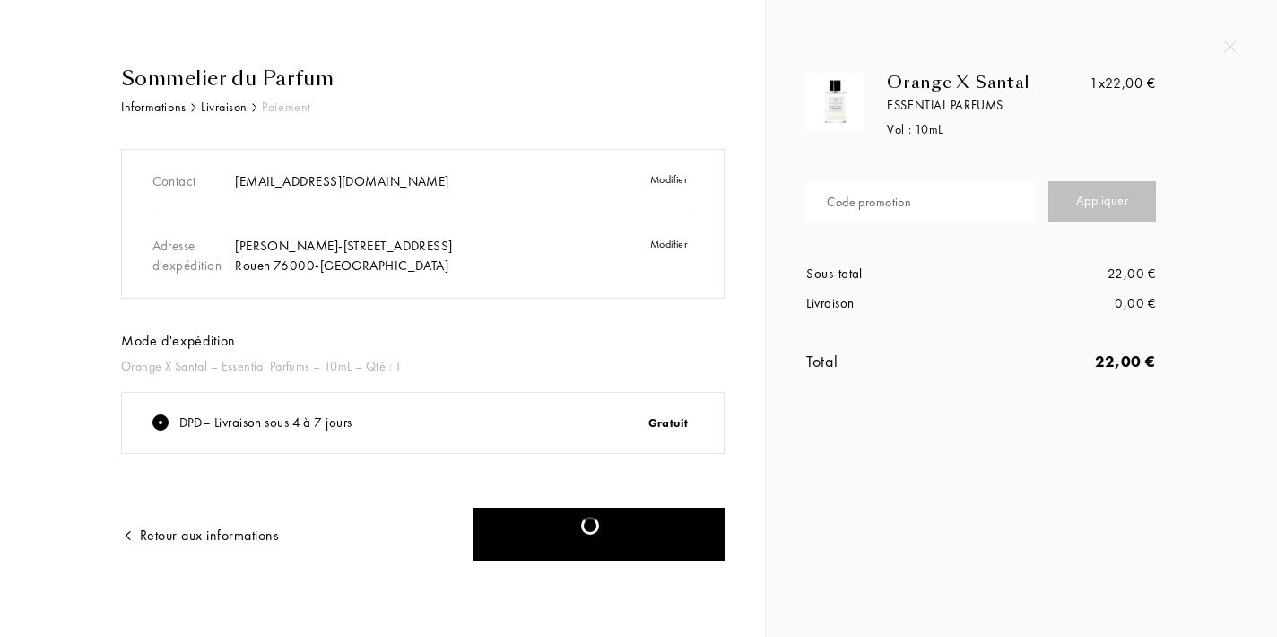
scroll to position [7, 0]
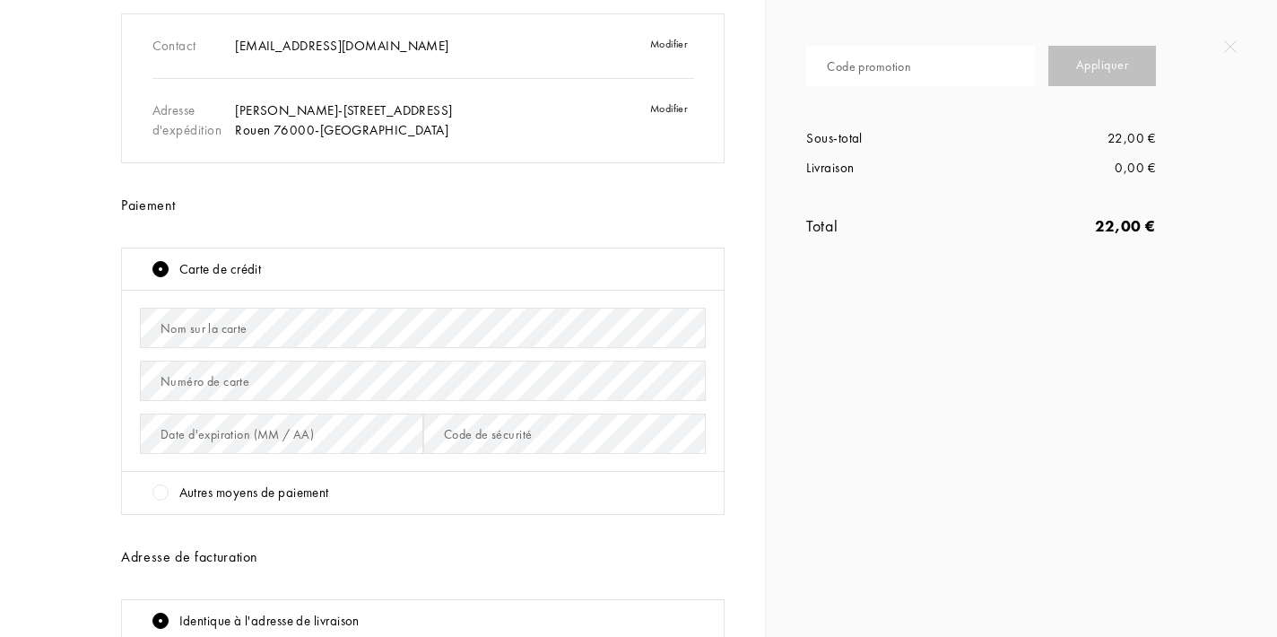
scroll to position [139, 0]
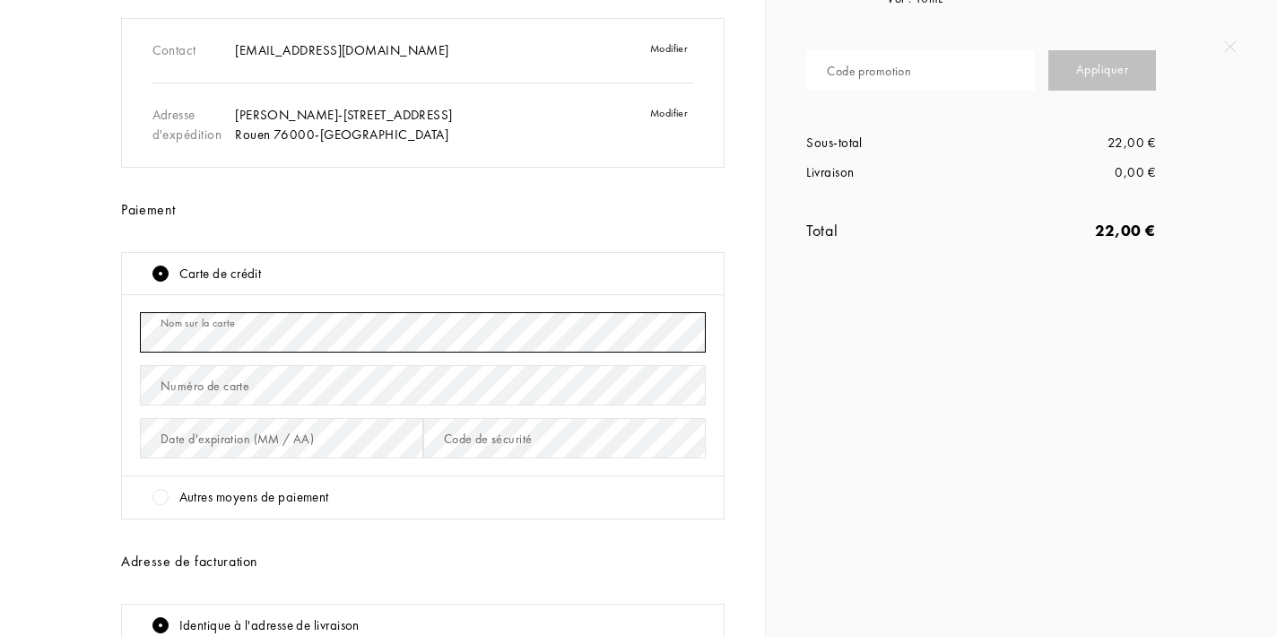
click at [94, 329] on div "Sommelier du Parfum Informations Livraison Paiement Contact [EMAIL_ADDRESS][DOM…" at bounding box center [409, 403] width 631 height 941
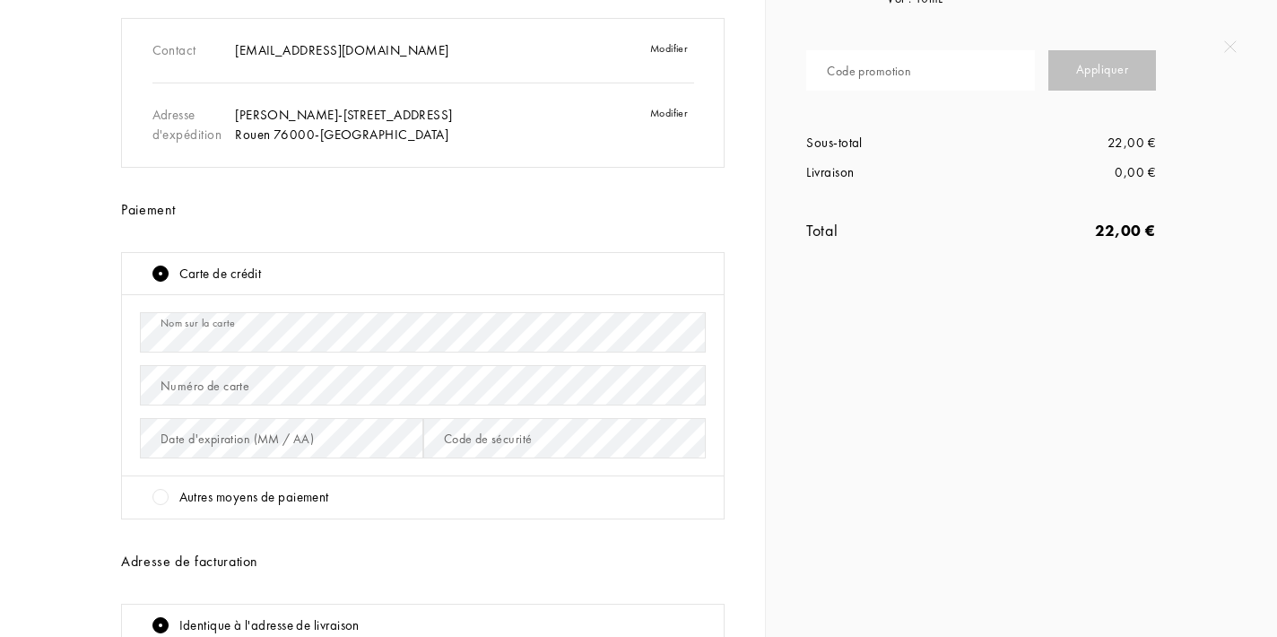
click at [208, 389] on div "Numéro de carte" at bounding box center [205, 386] width 89 height 19
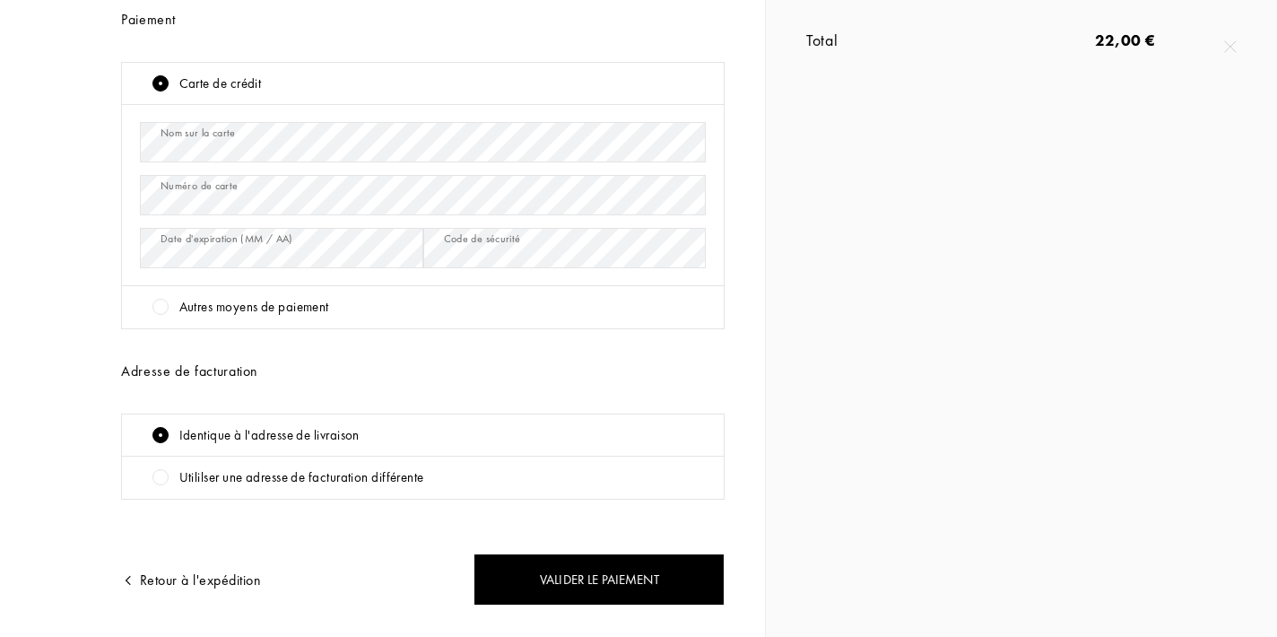
scroll to position [328, 0]
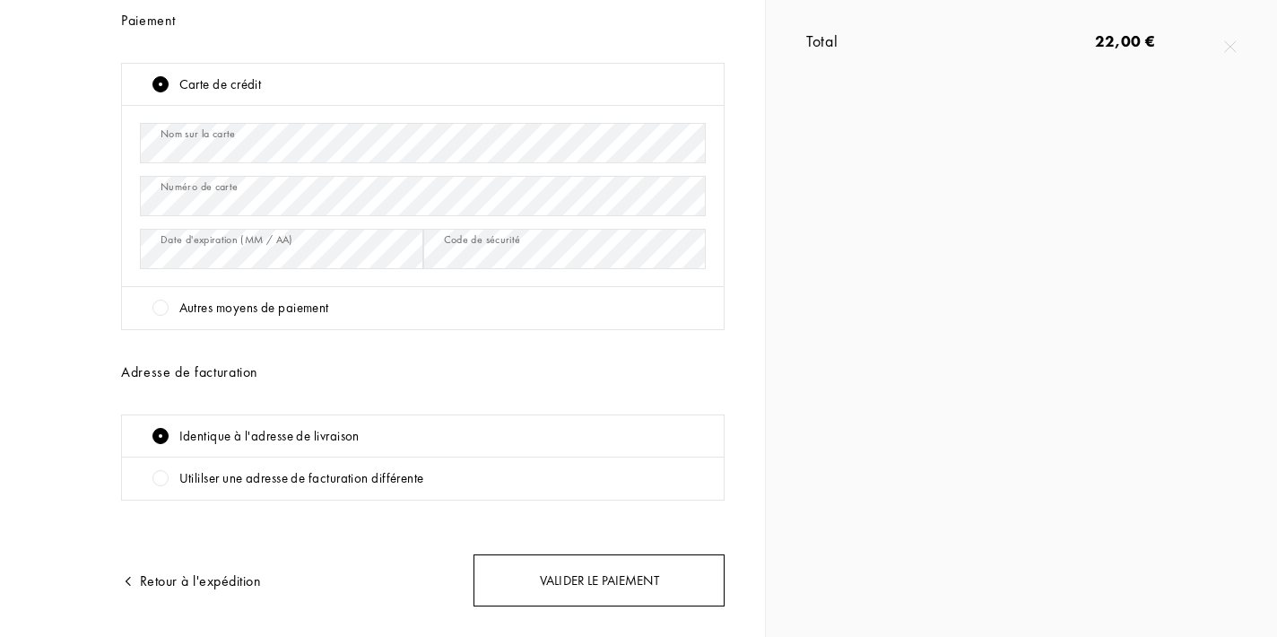
click at [544, 585] on div "Valider le paiement" at bounding box center [599, 580] width 251 height 53
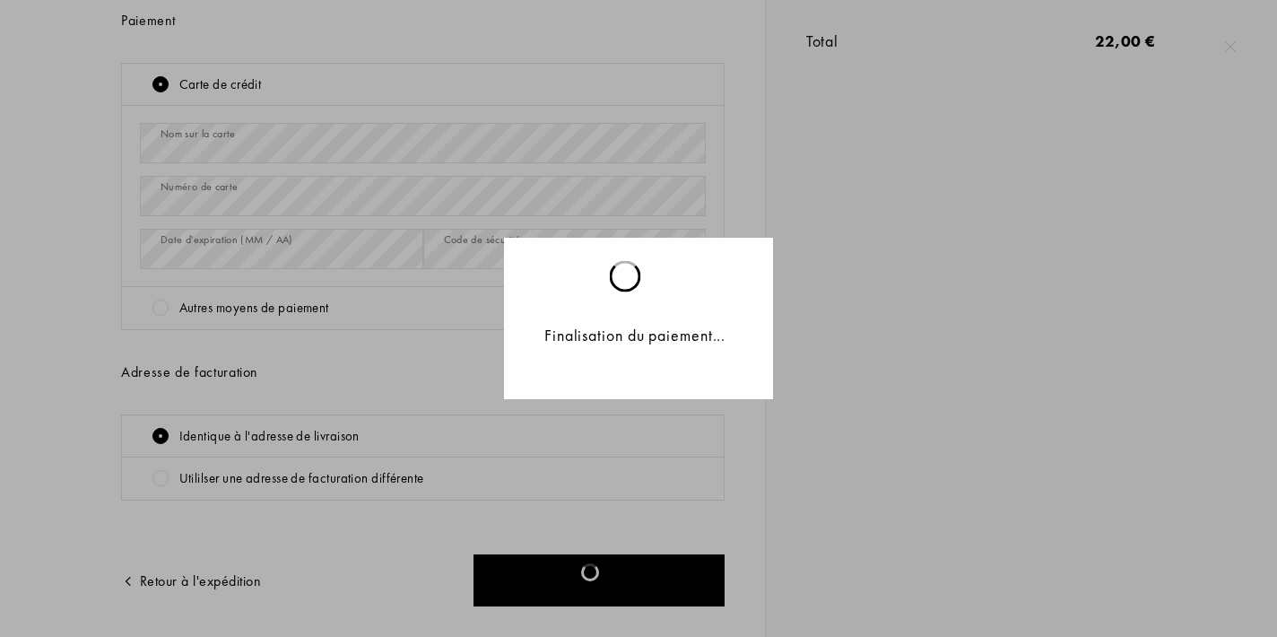
click at [437, 329] on div "Finalisation du paiement..." at bounding box center [638, 318] width 1277 height 637
